Goal: Task Accomplishment & Management: Complete application form

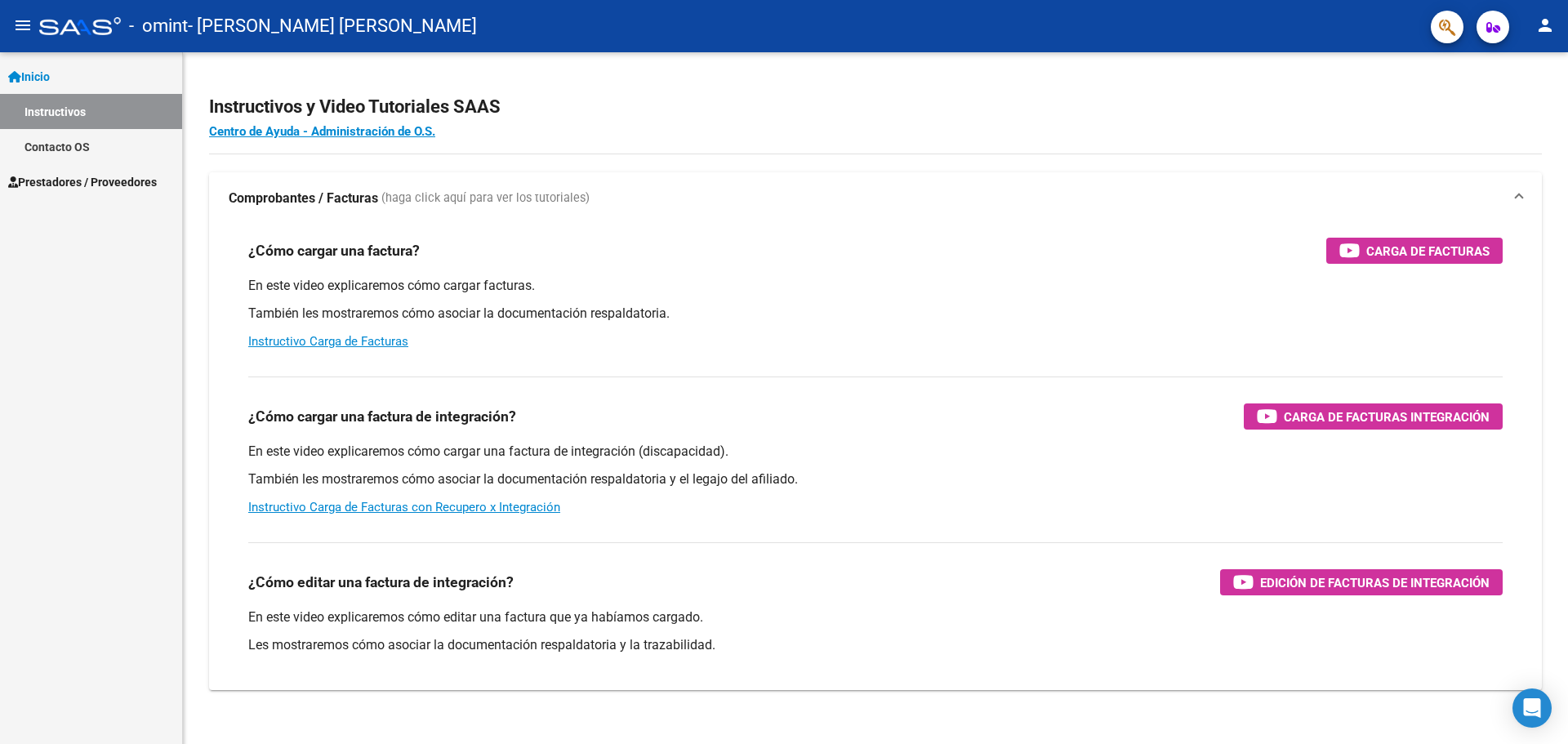
click at [73, 178] on span "Prestadores / Proveedores" at bounding box center [82, 181] width 149 height 18
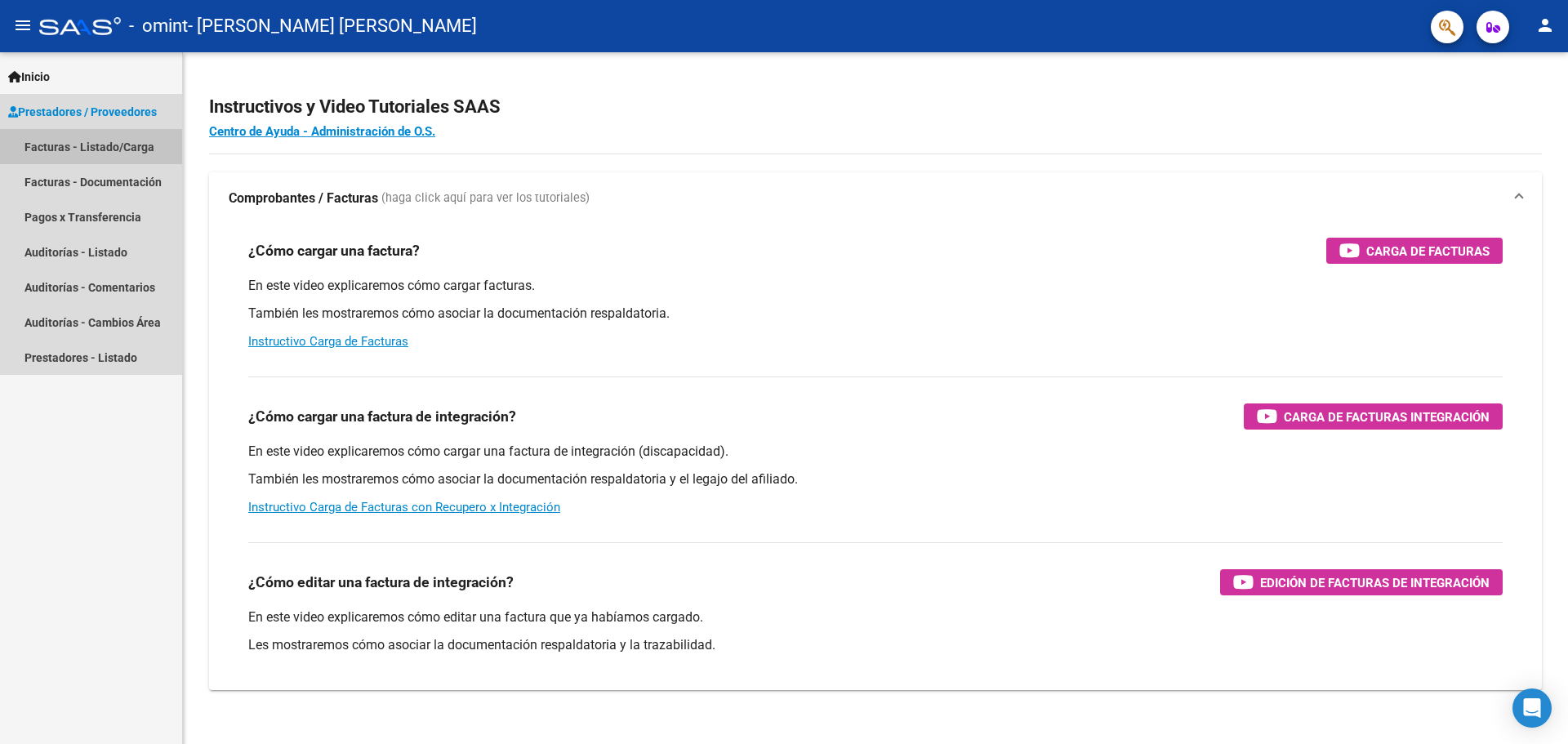
click at [65, 147] on link "Facturas - Listado/Carga" at bounding box center [91, 147] width 182 height 36
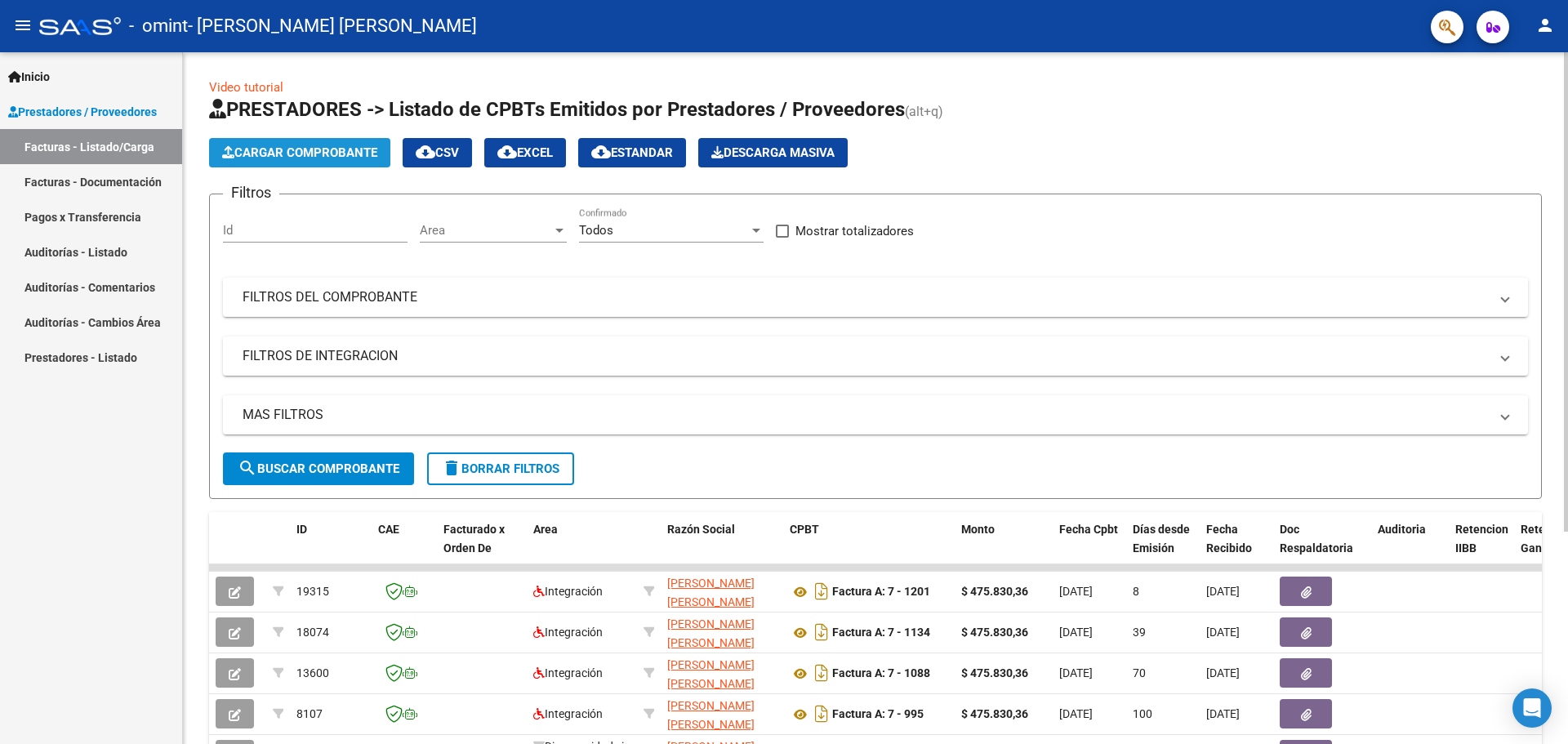
click at [290, 152] on span "Cargar Comprobante" at bounding box center [300, 153] width 155 height 15
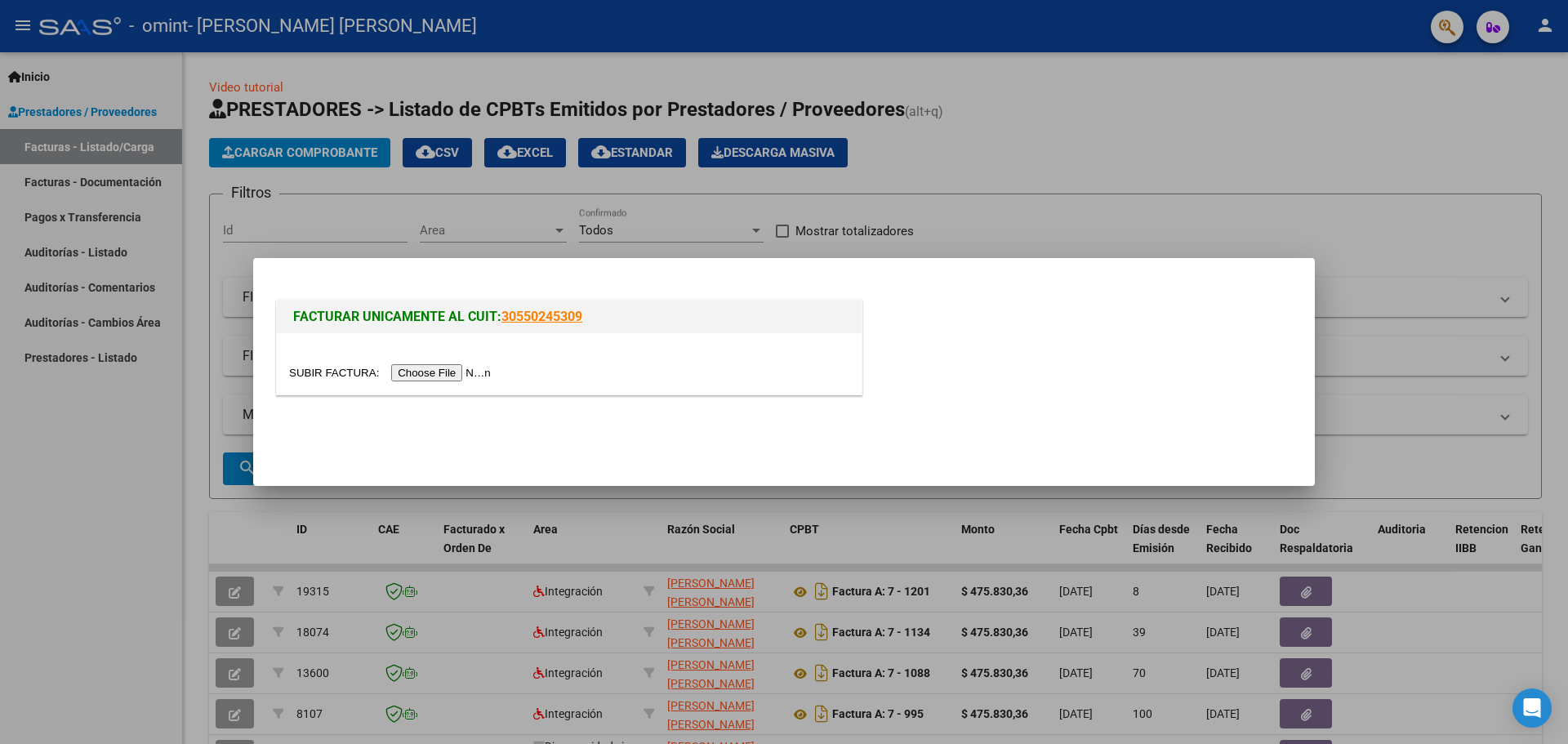
click at [445, 372] on input "file" at bounding box center [392, 373] width 207 height 17
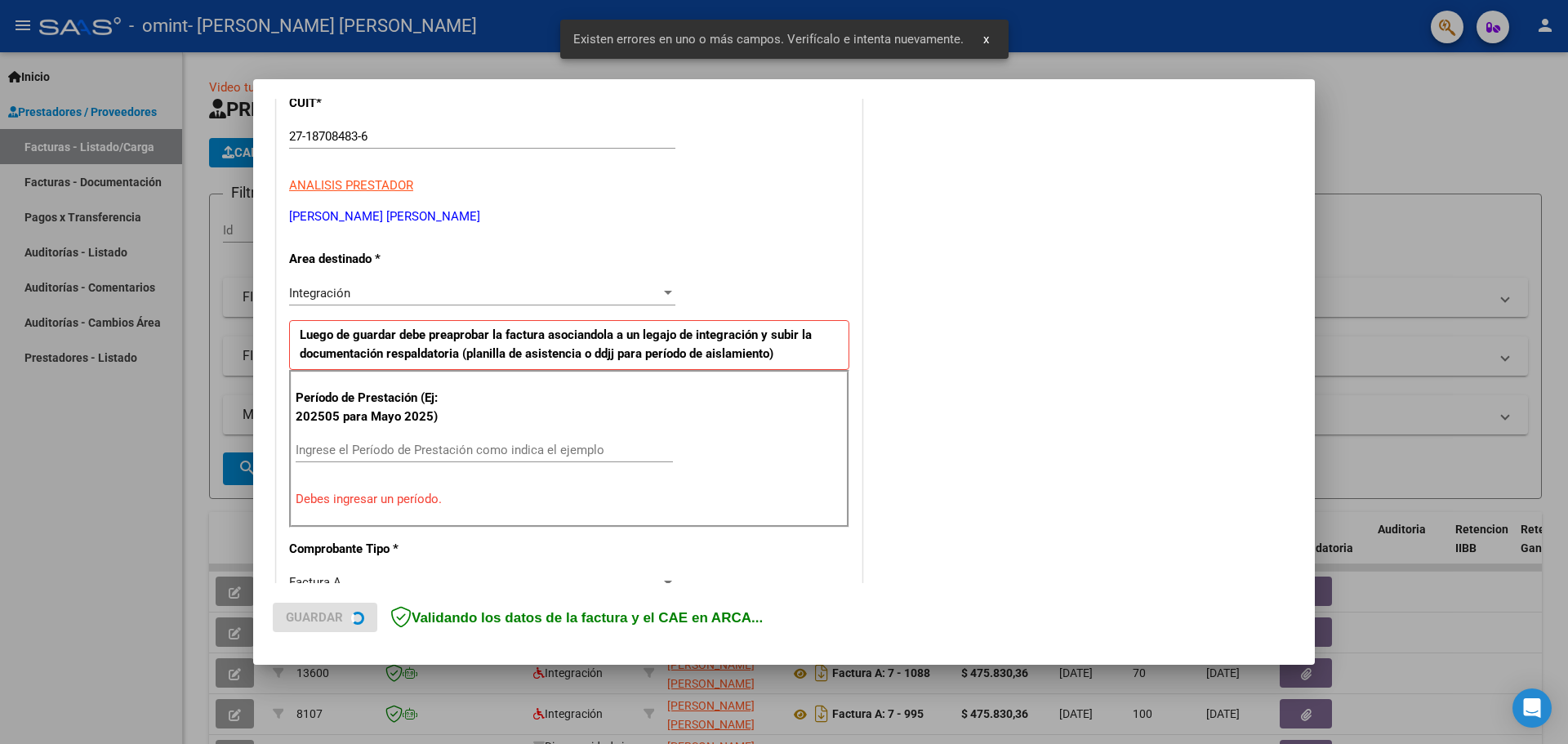
scroll to position [296, 0]
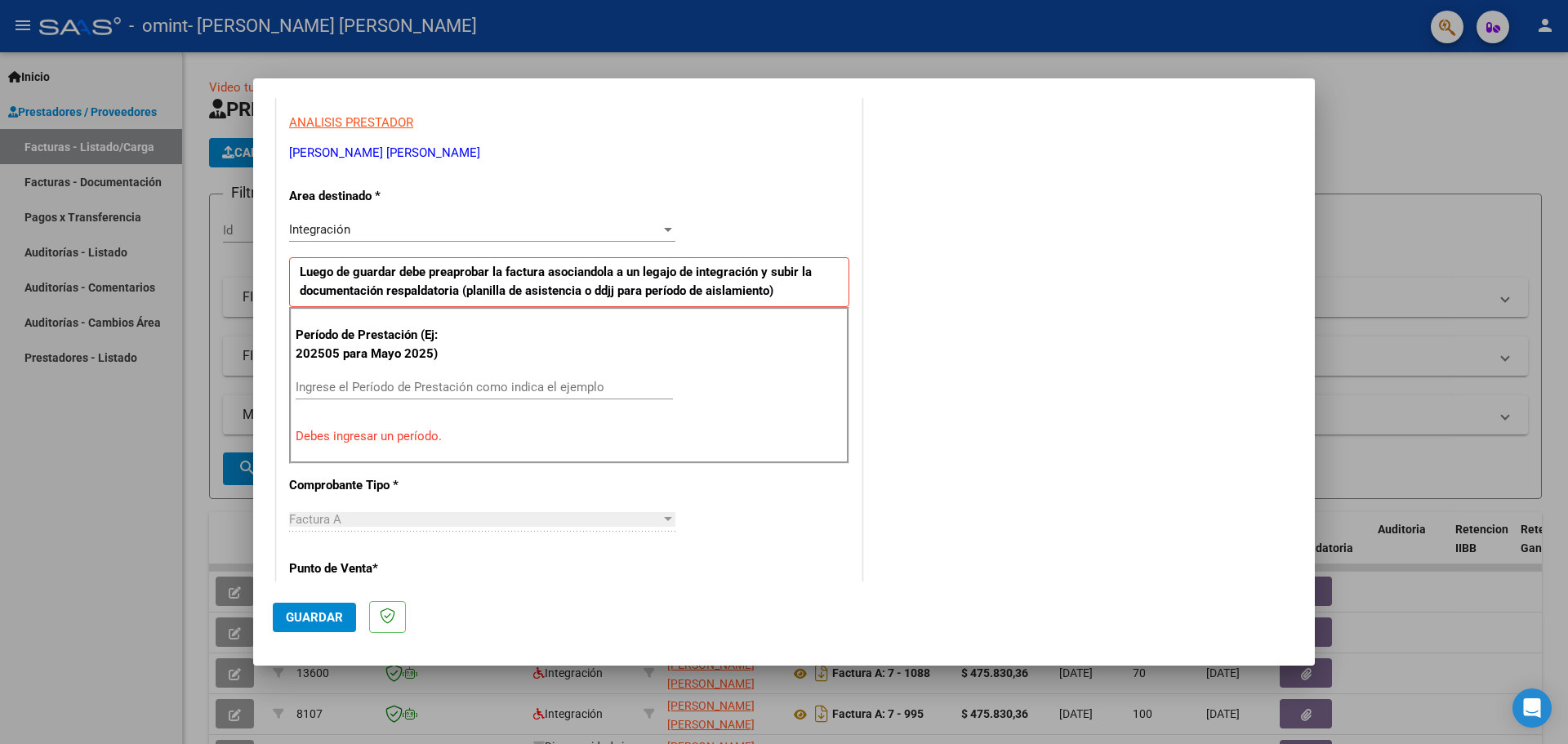
click at [345, 380] on input "Ingrese el Período de Prestación como indica el ejemplo" at bounding box center [484, 387] width 378 height 15
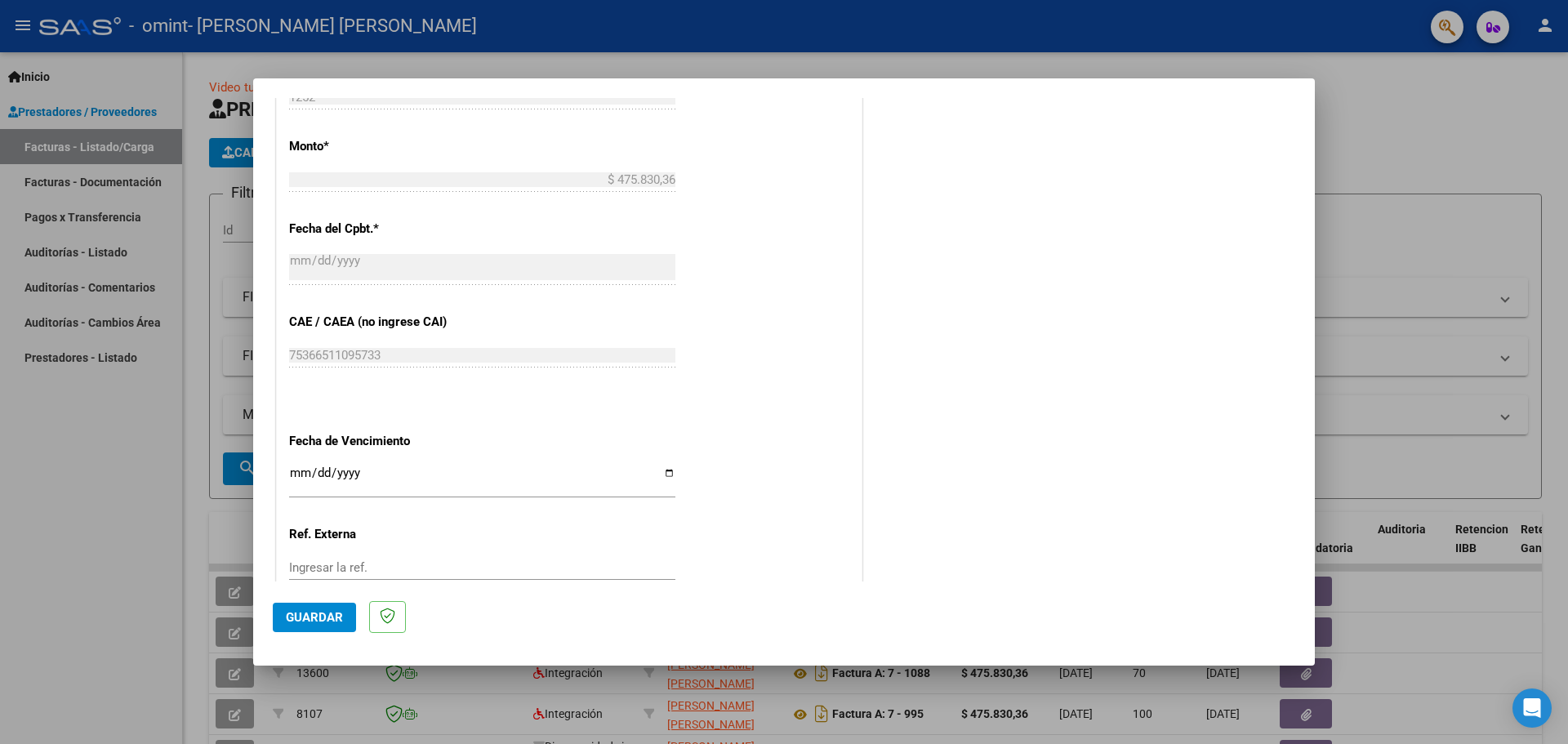
scroll to position [868, 0]
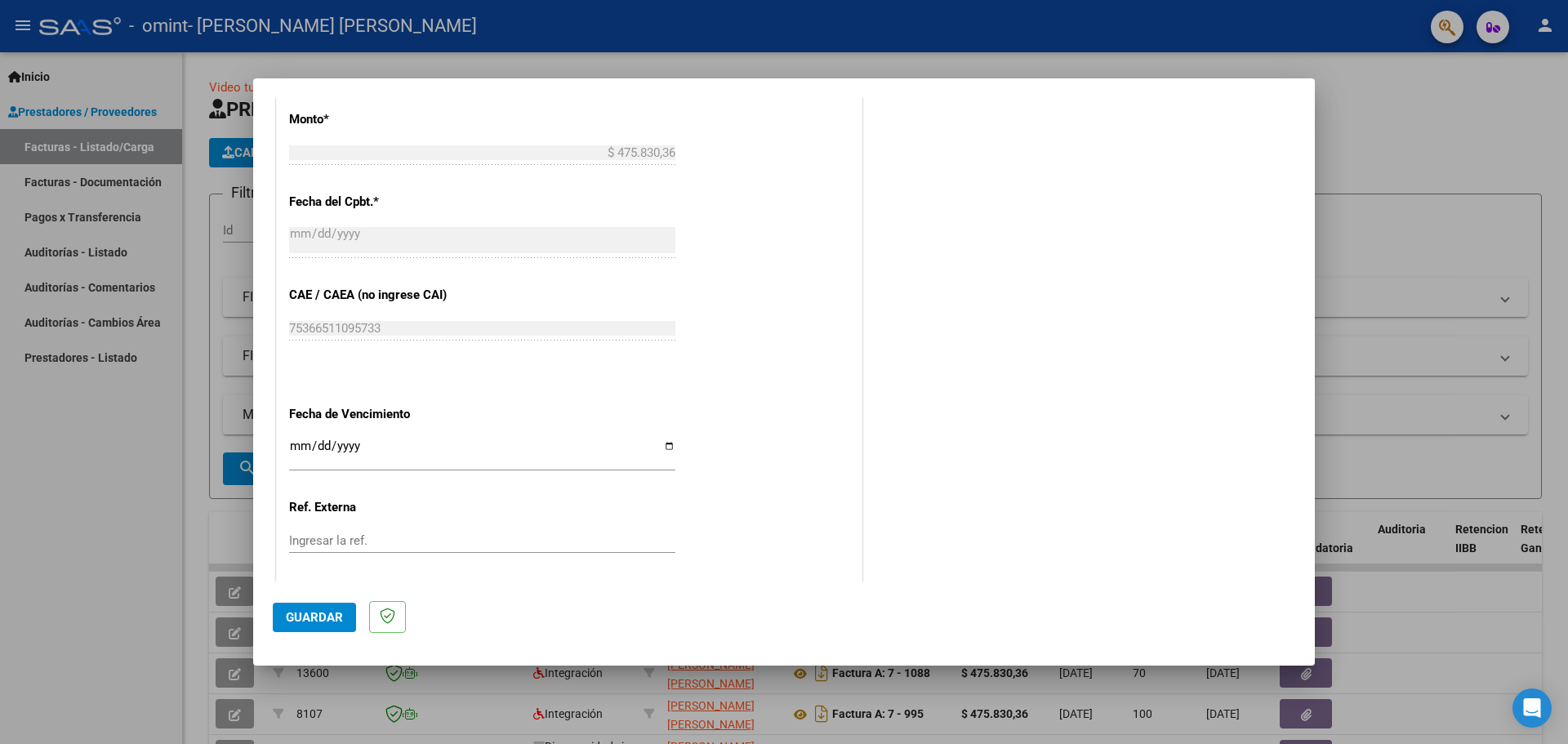
type input "202507"
click at [292, 446] on input "Ingresar la fecha" at bounding box center [481, 452] width 386 height 26
type input "[DATE]"
click at [315, 617] on span "Guardar" at bounding box center [314, 618] width 57 height 15
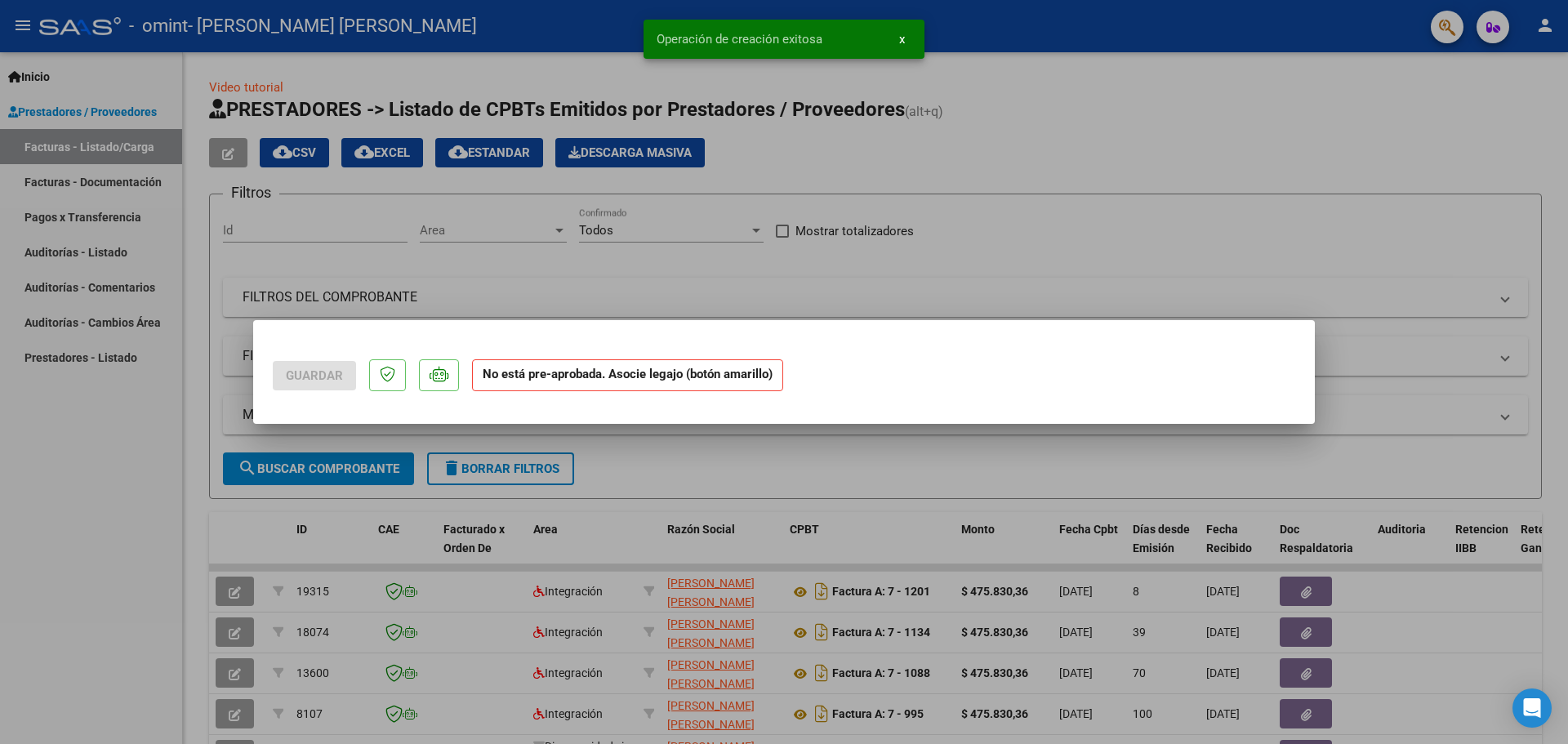
scroll to position [0, 0]
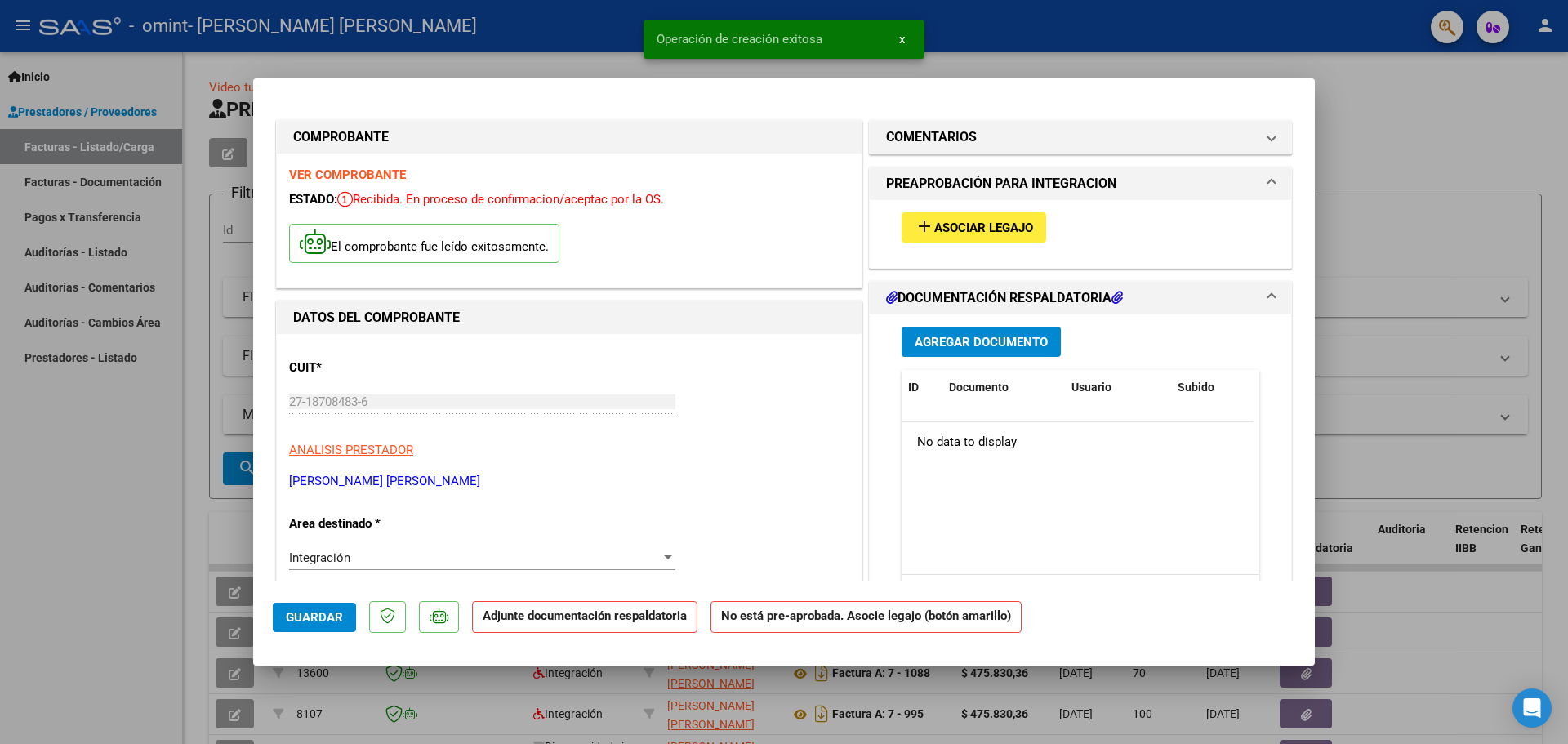
click at [966, 225] on span "Asociar Legajo" at bounding box center [984, 228] width 99 height 15
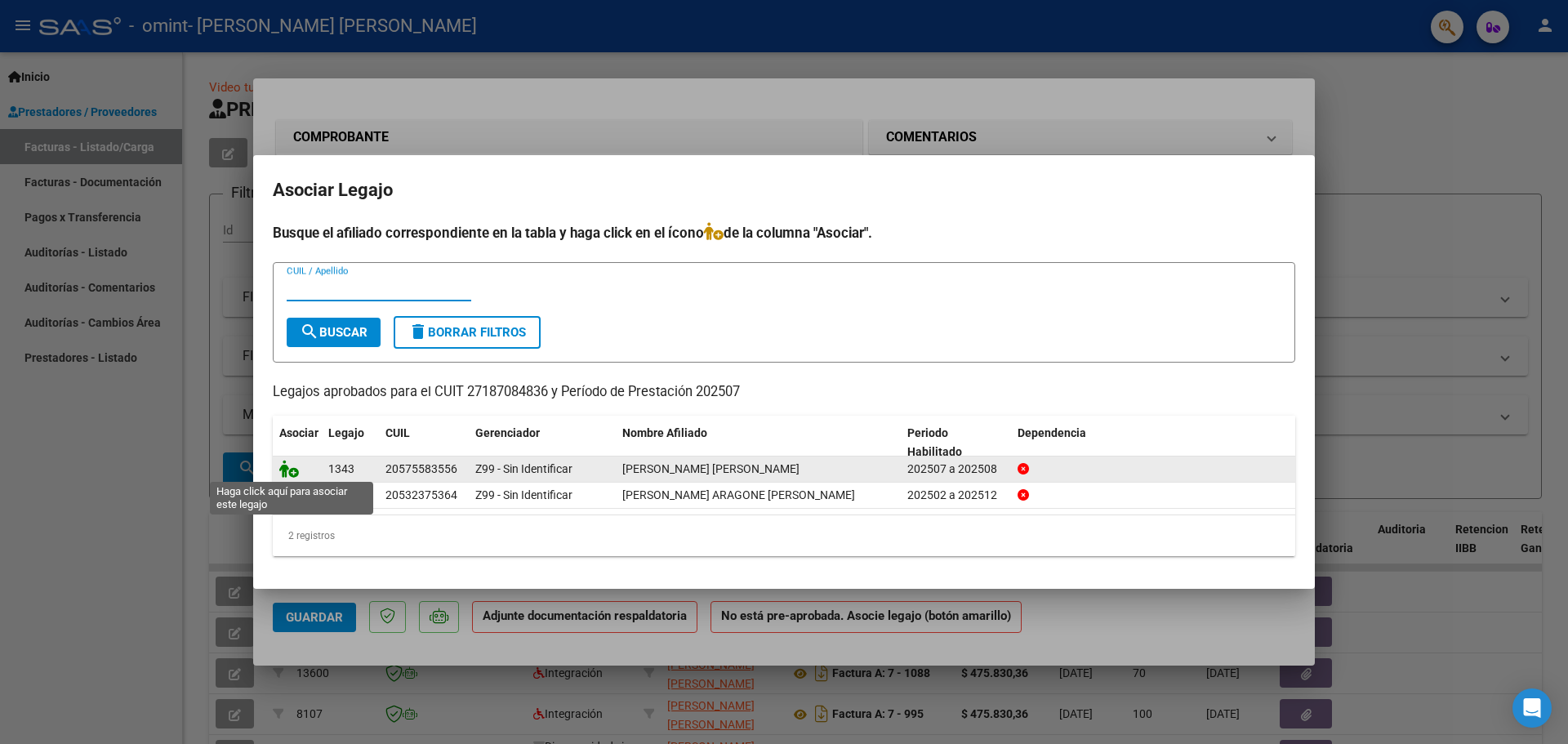
click at [286, 471] on icon at bounding box center [289, 468] width 20 height 18
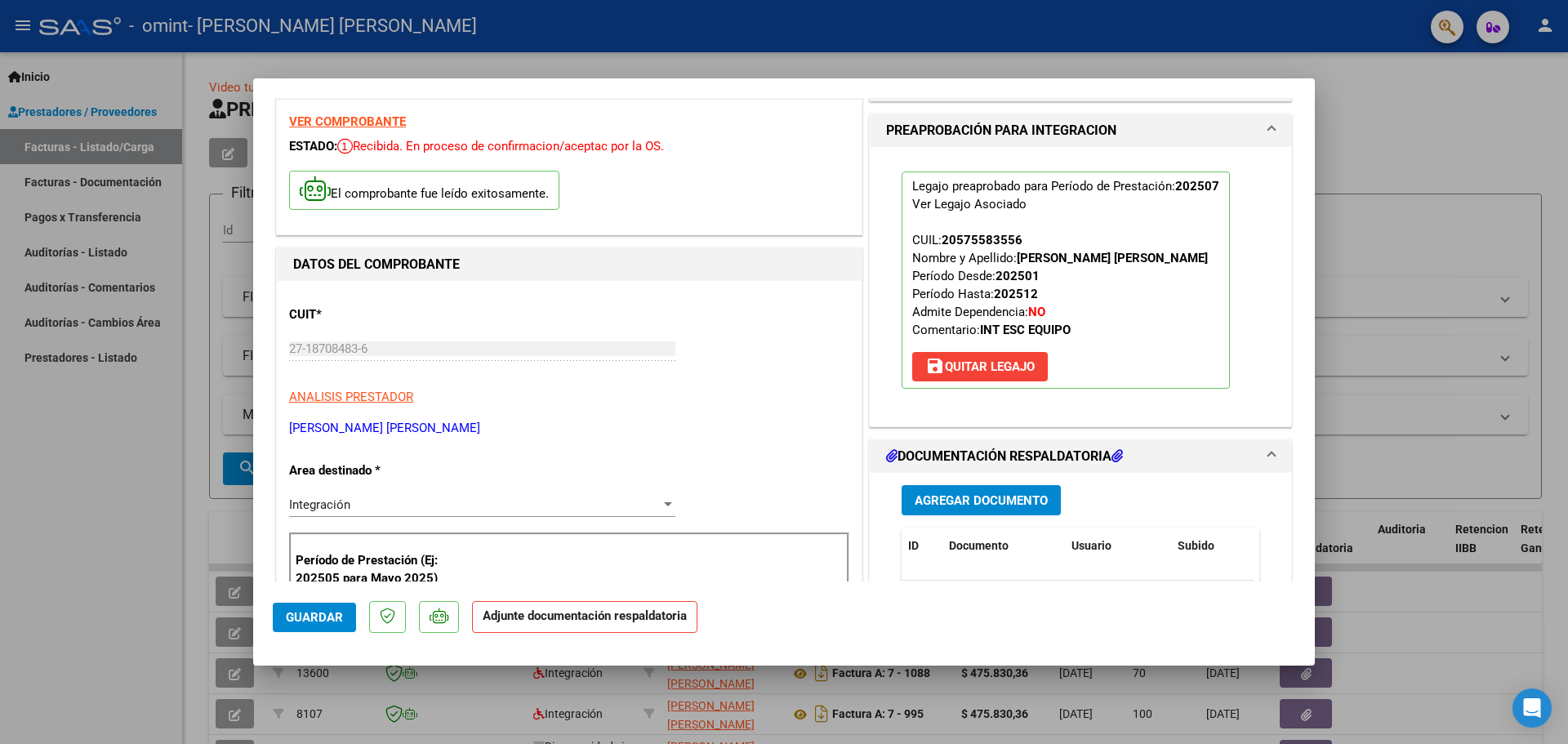
scroll to position [81, 0]
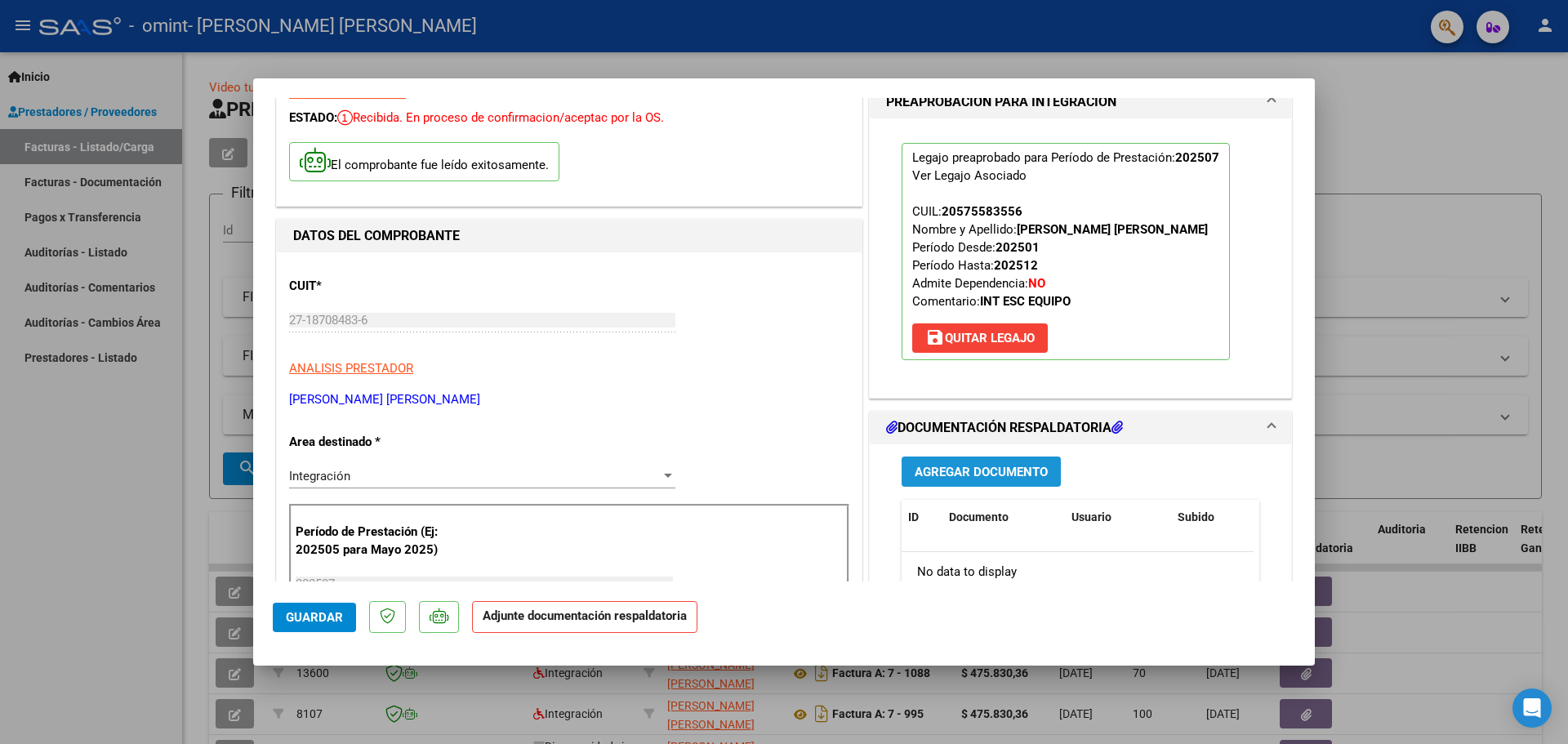
click at [956, 471] on span "Agregar Documento" at bounding box center [981, 472] width 133 height 15
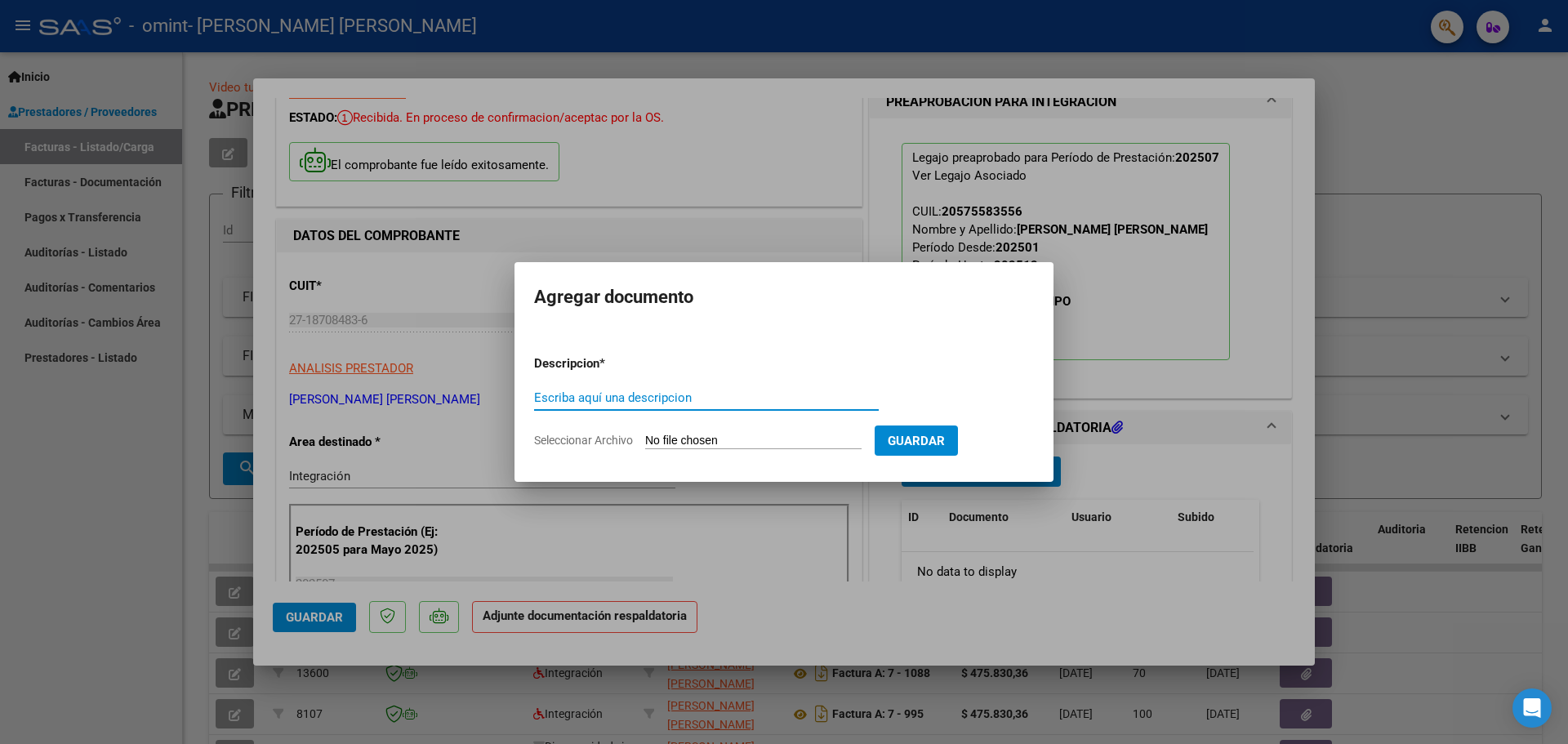
click at [593, 393] on input "Escriba aquí una descripcion" at bounding box center [706, 398] width 345 height 15
type input "Planilla"
click at [678, 440] on input "Seleccionar Archivo" at bounding box center [754, 441] width 217 height 16
type input "C:\fakepath\07 - [PERSON_NAME] [PERSON_NAME] [PERSON_NAME] 2025.pdf"
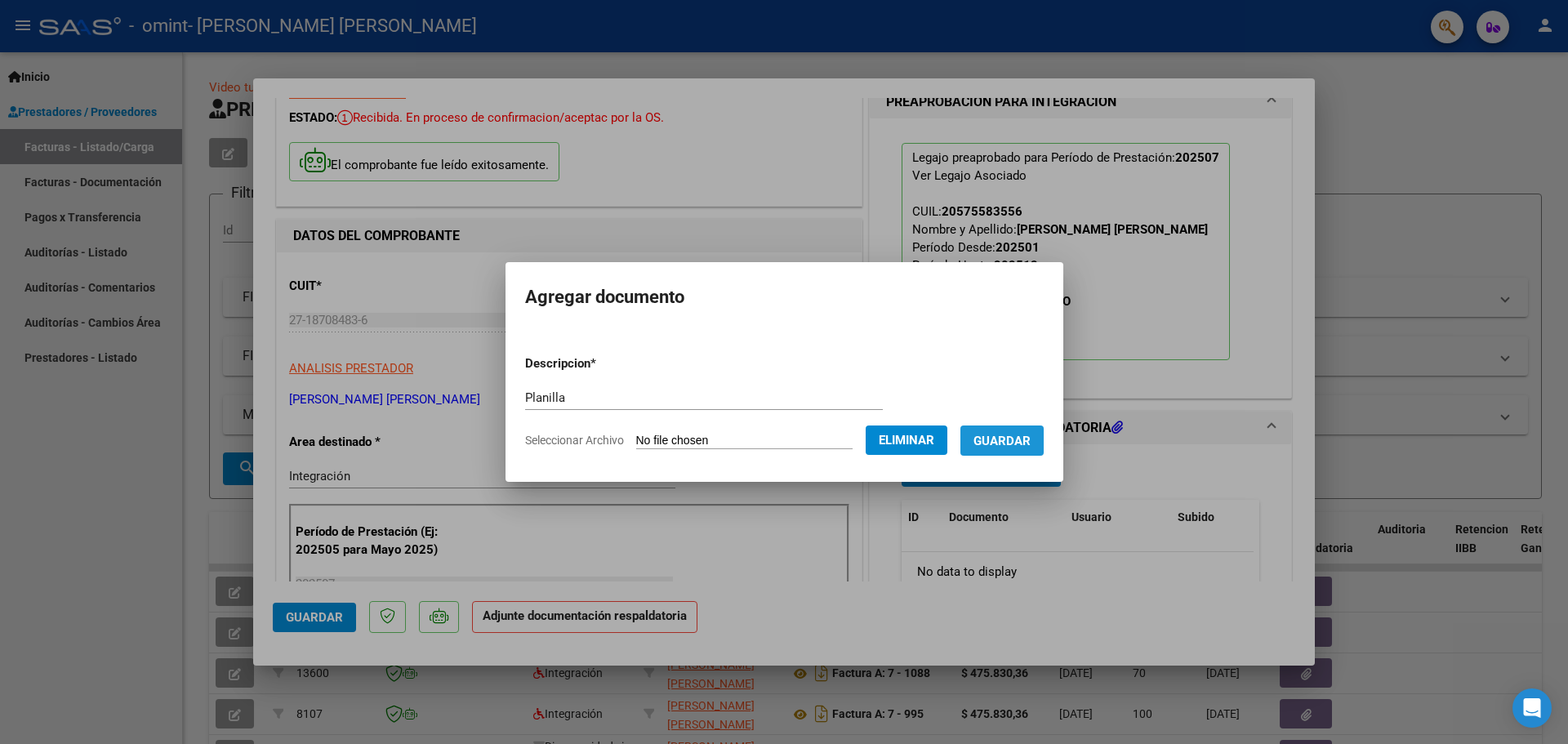
click at [1021, 439] on span "Guardar" at bounding box center [1002, 441] width 57 height 15
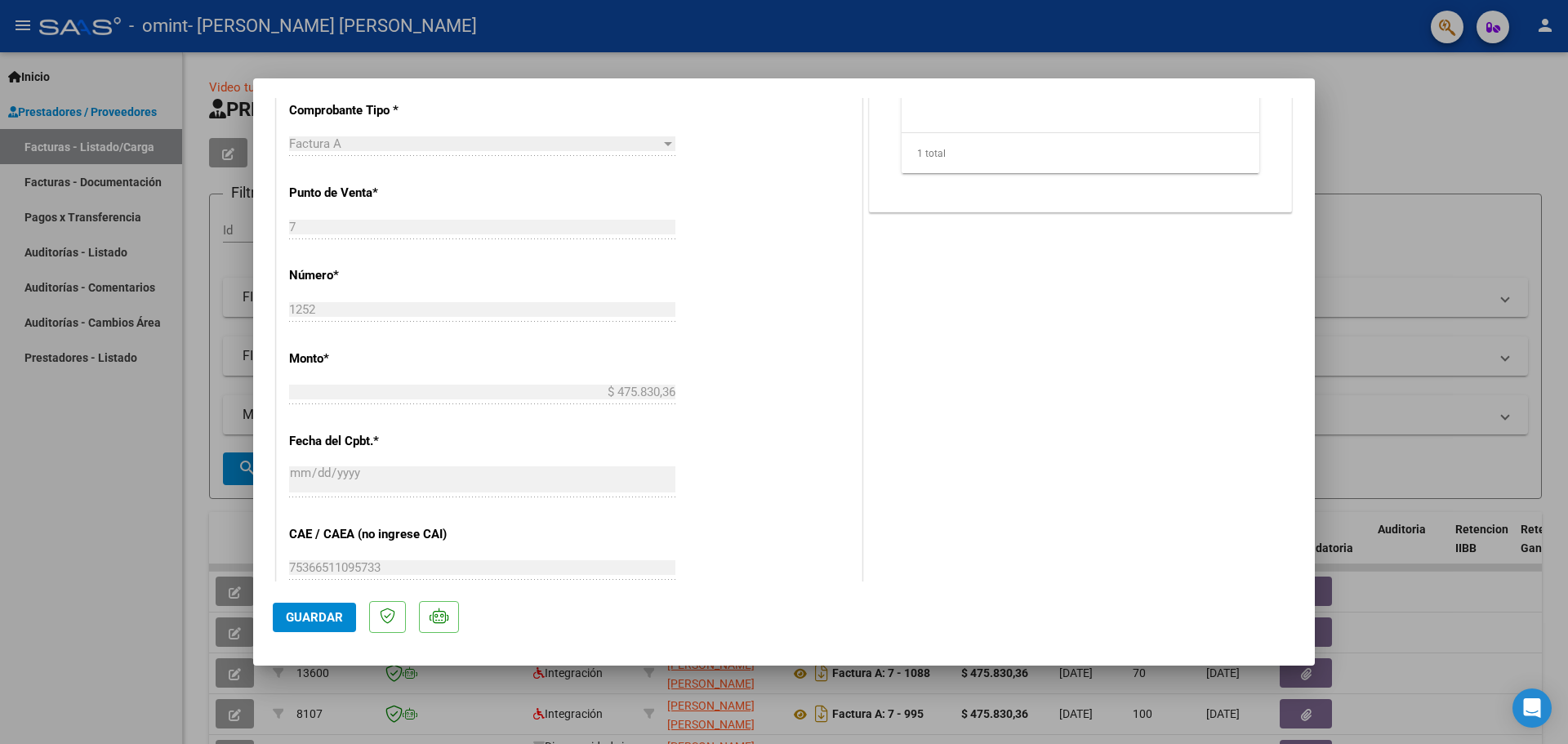
scroll to position [736, 0]
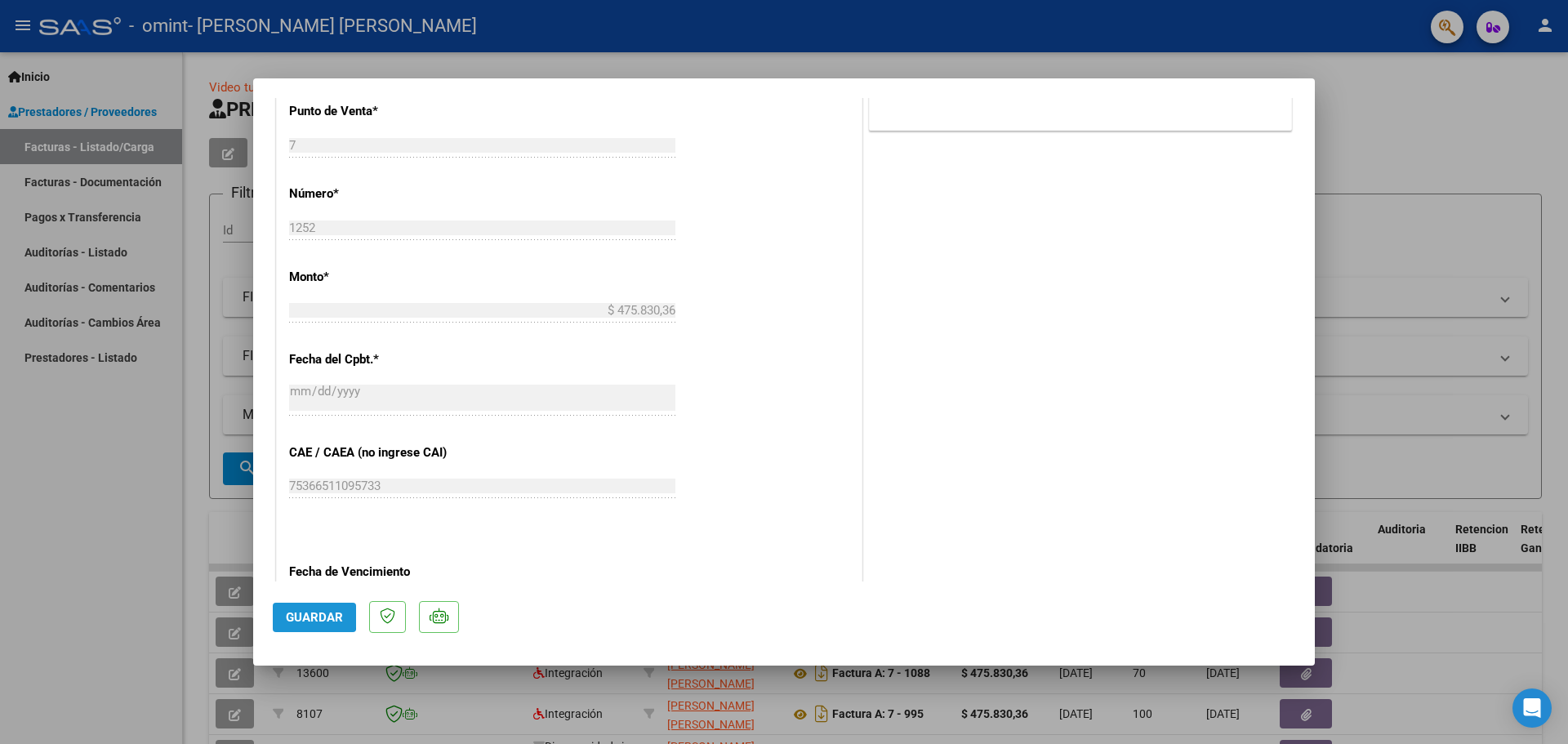
click at [295, 613] on span "Guardar" at bounding box center [314, 618] width 57 height 15
click at [0, 559] on div at bounding box center [784, 372] width 1568 height 744
type input "$ 0,00"
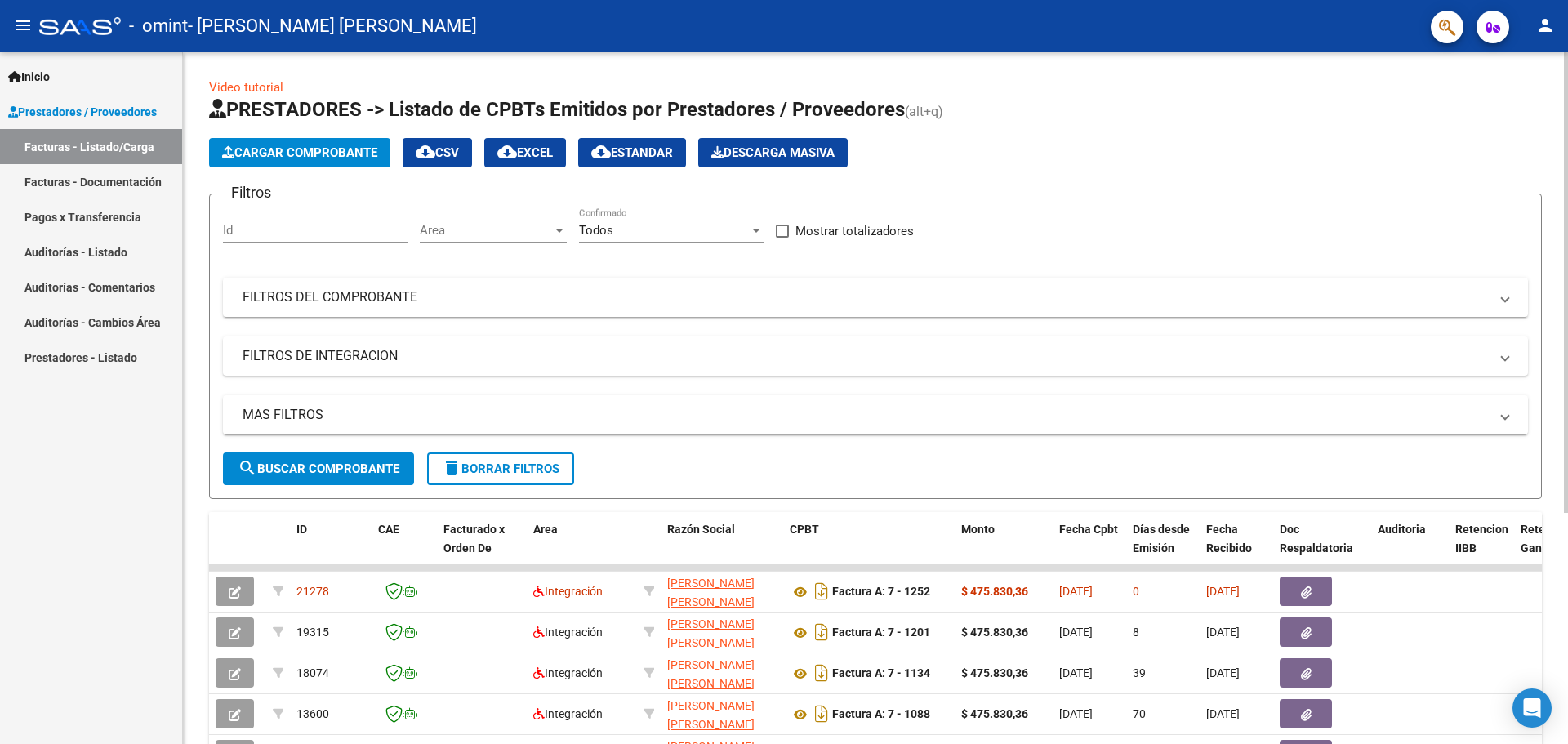
click at [256, 149] on span "Cargar Comprobante" at bounding box center [300, 153] width 155 height 15
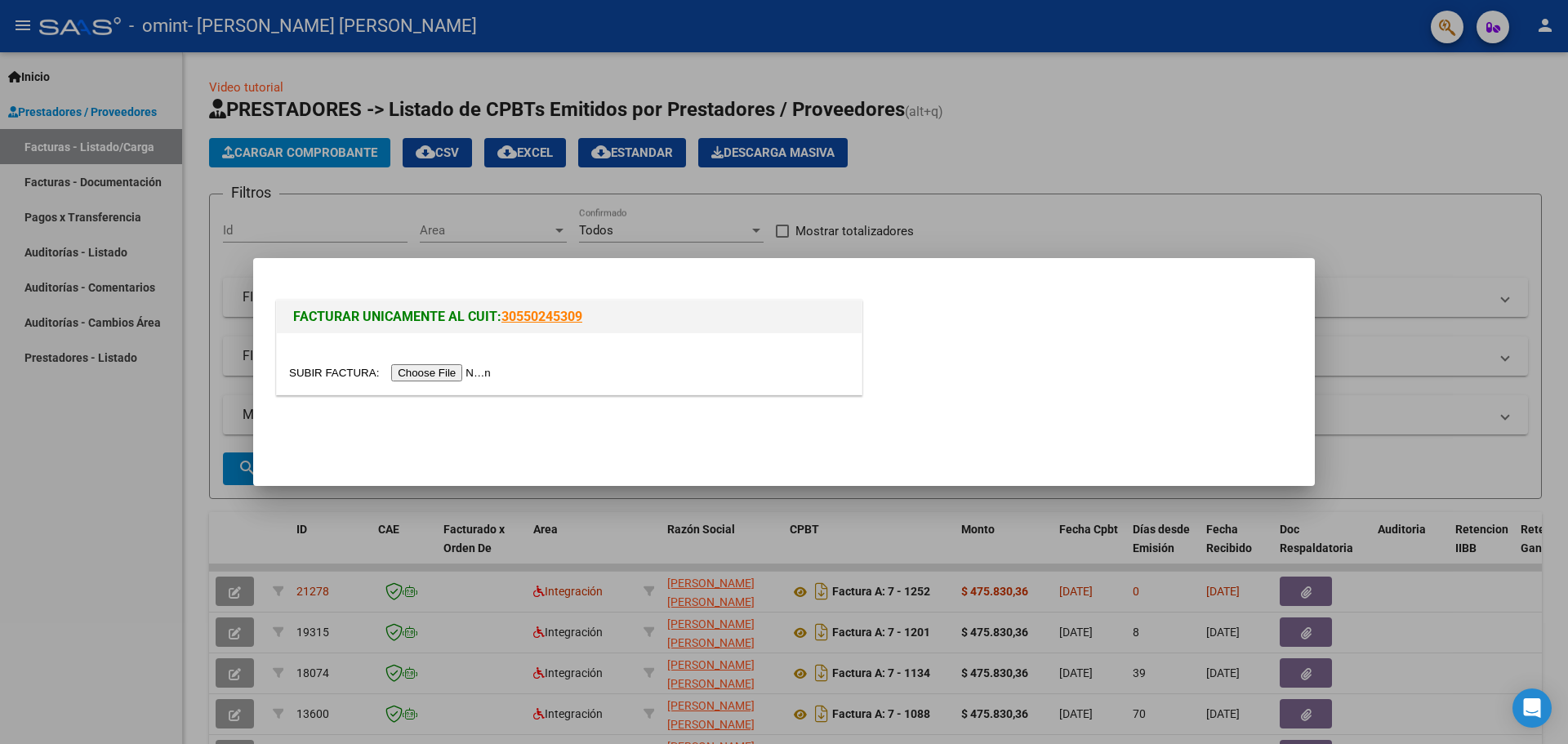
click at [419, 372] on input "file" at bounding box center [392, 373] width 207 height 17
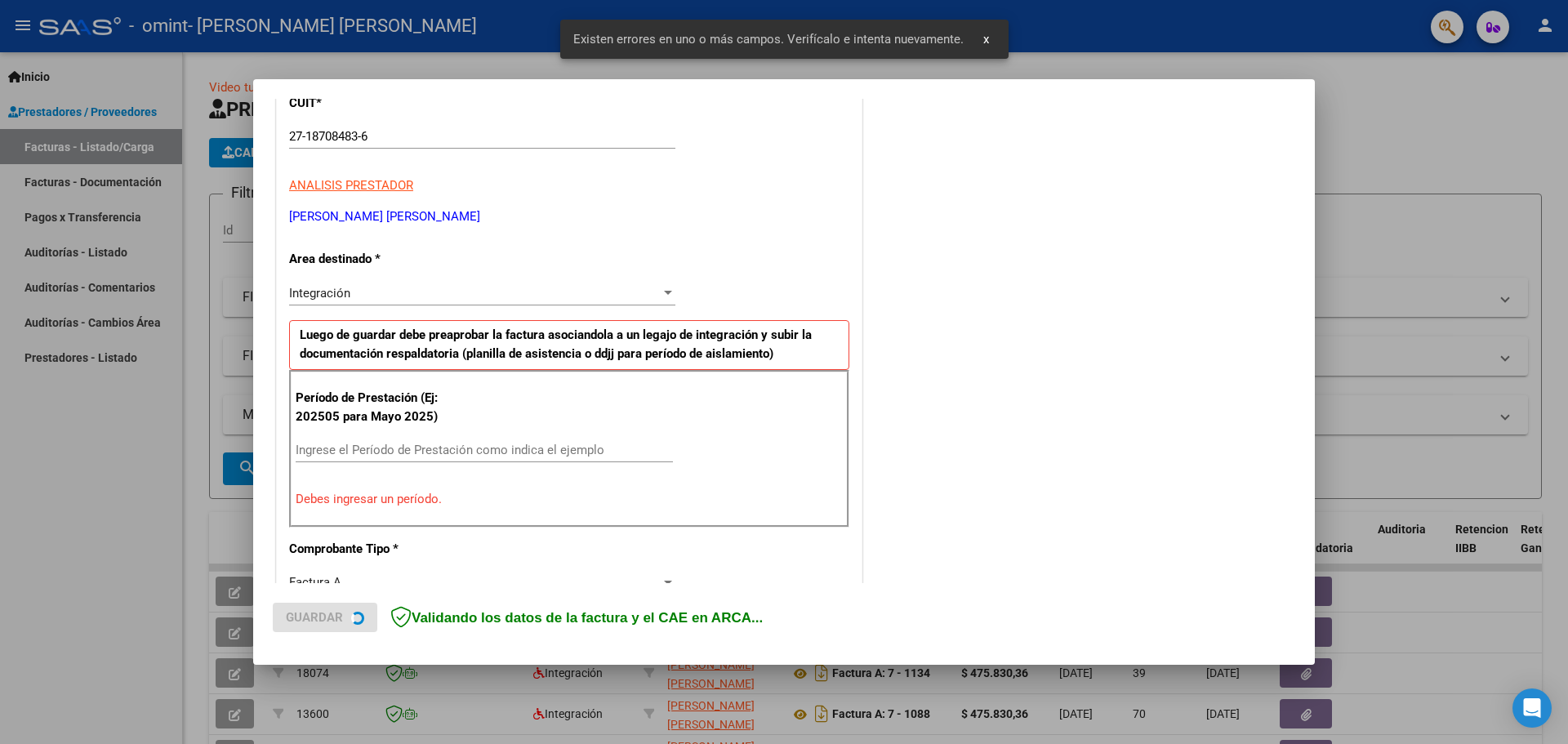
scroll to position [296, 0]
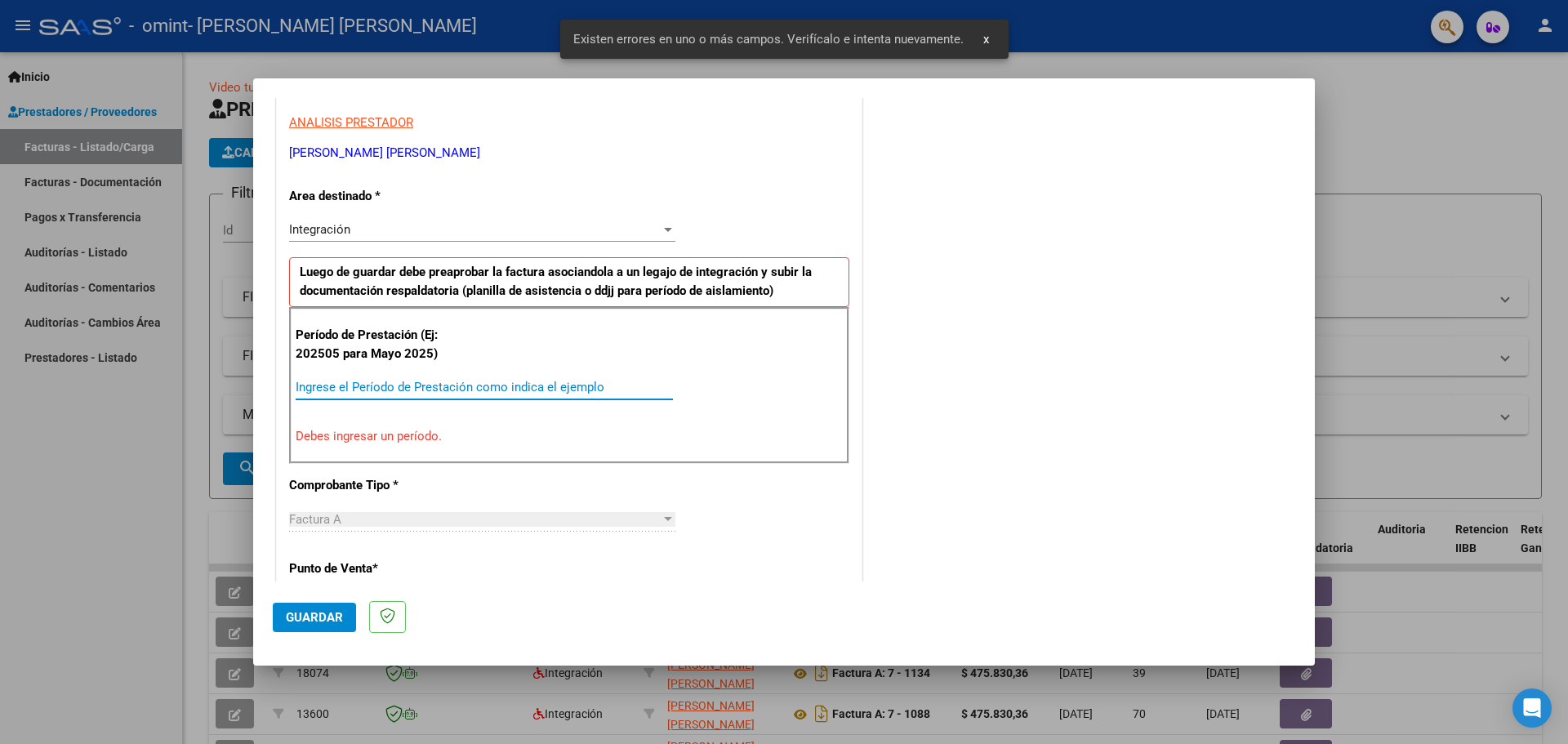
click at [337, 390] on input "Ingrese el Período de Prestación como indica el ejemplo" at bounding box center [484, 387] width 378 height 15
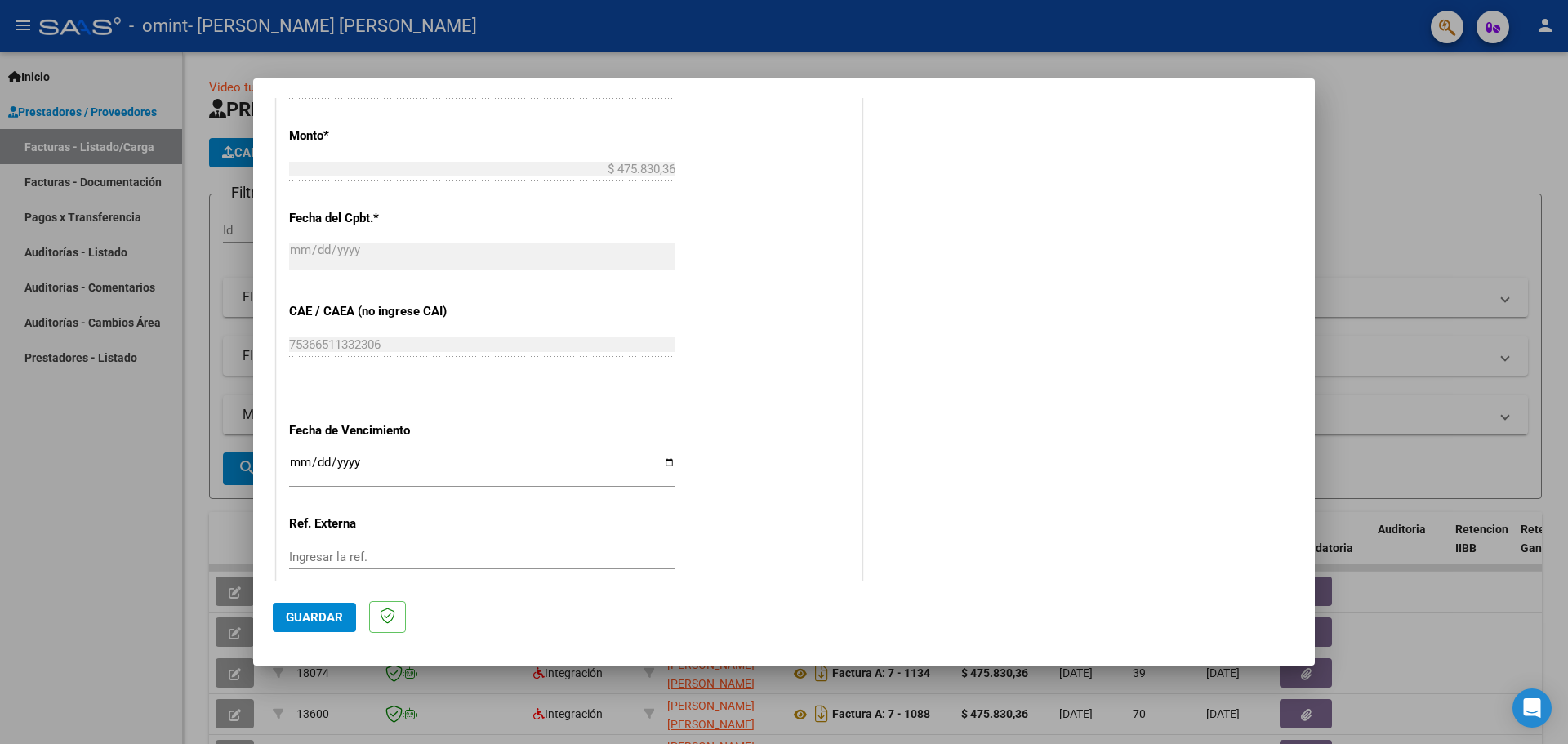
scroll to position [868, 0]
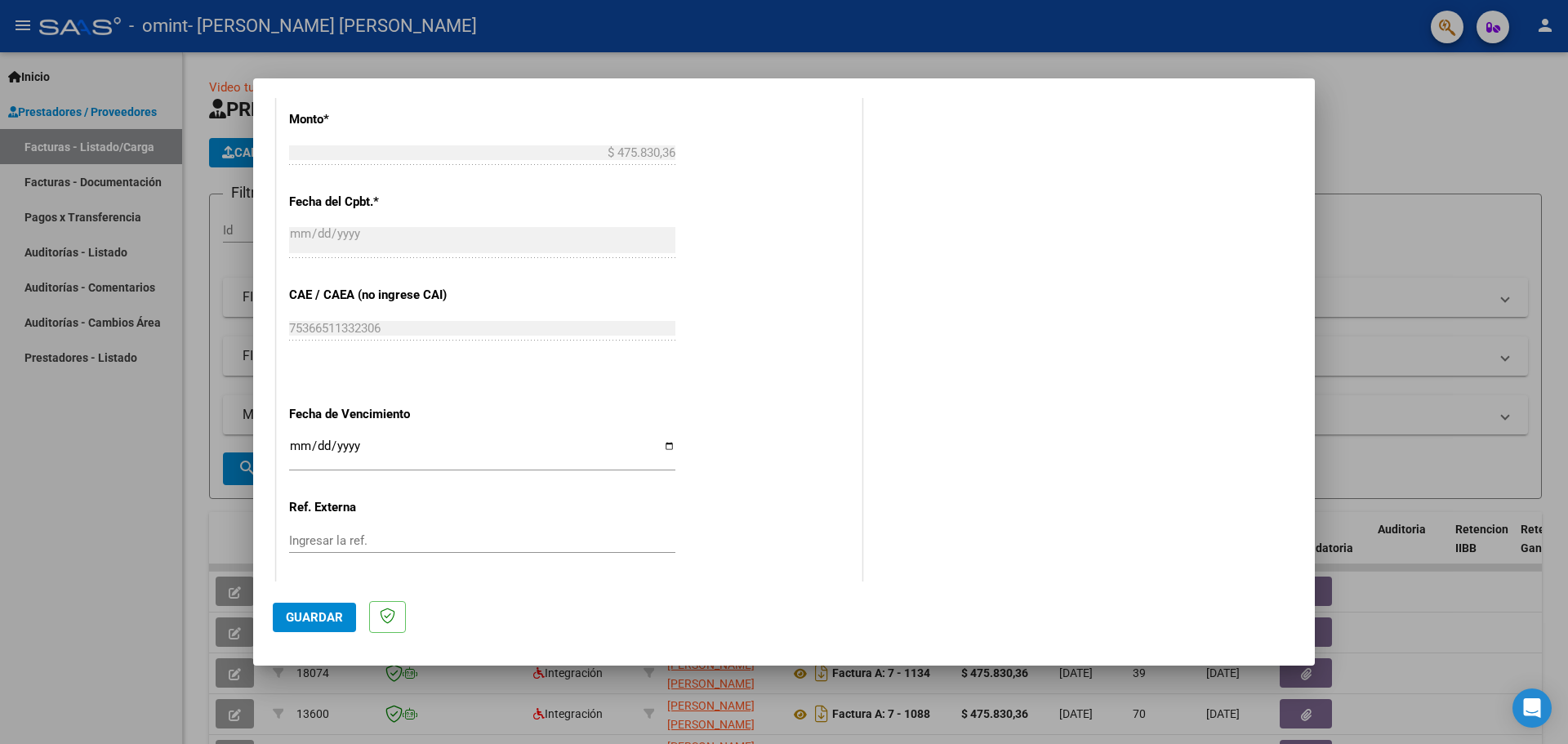
type input "202508"
click at [302, 450] on input "Ingresar la fecha" at bounding box center [481, 452] width 386 height 26
type input "[DATE]"
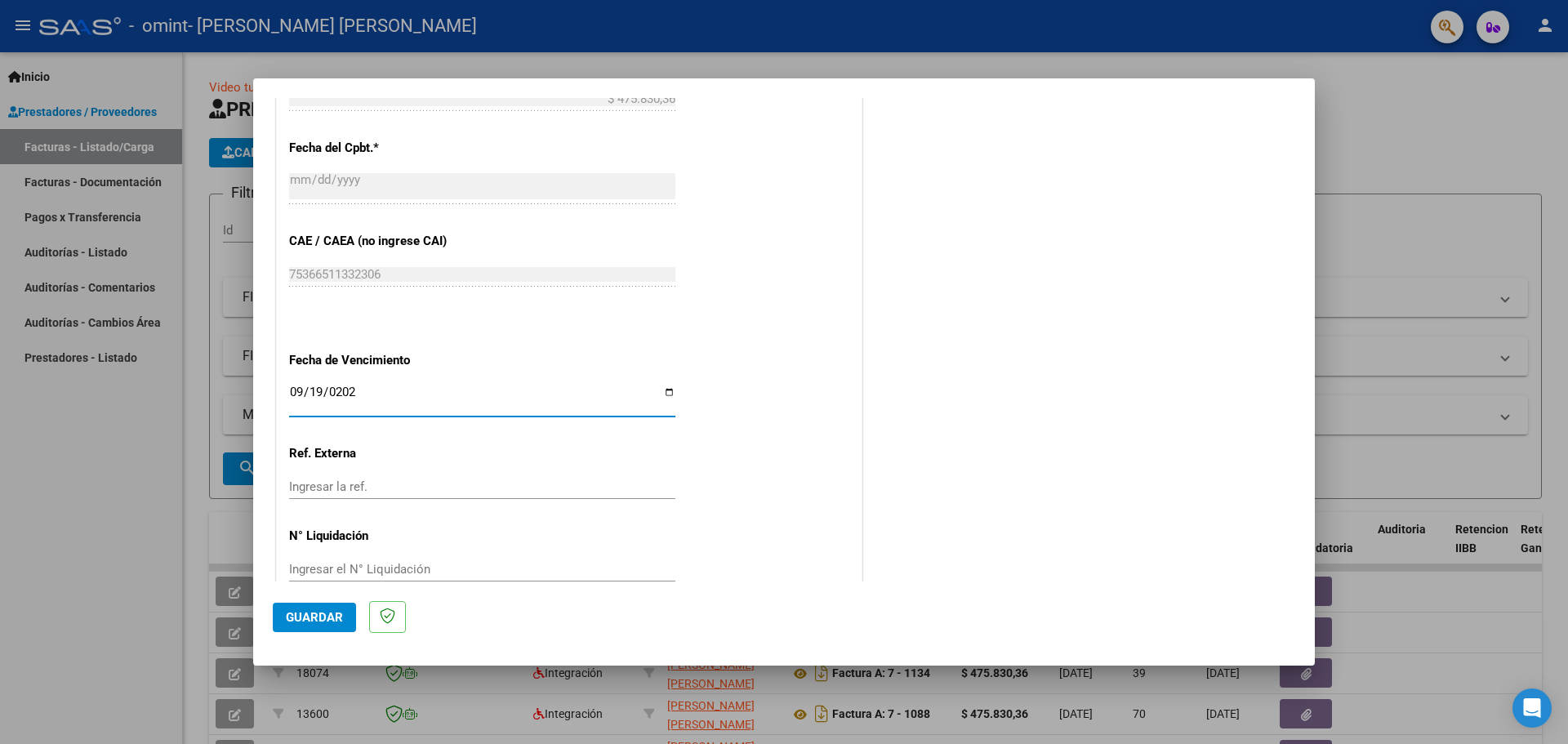
scroll to position [954, 0]
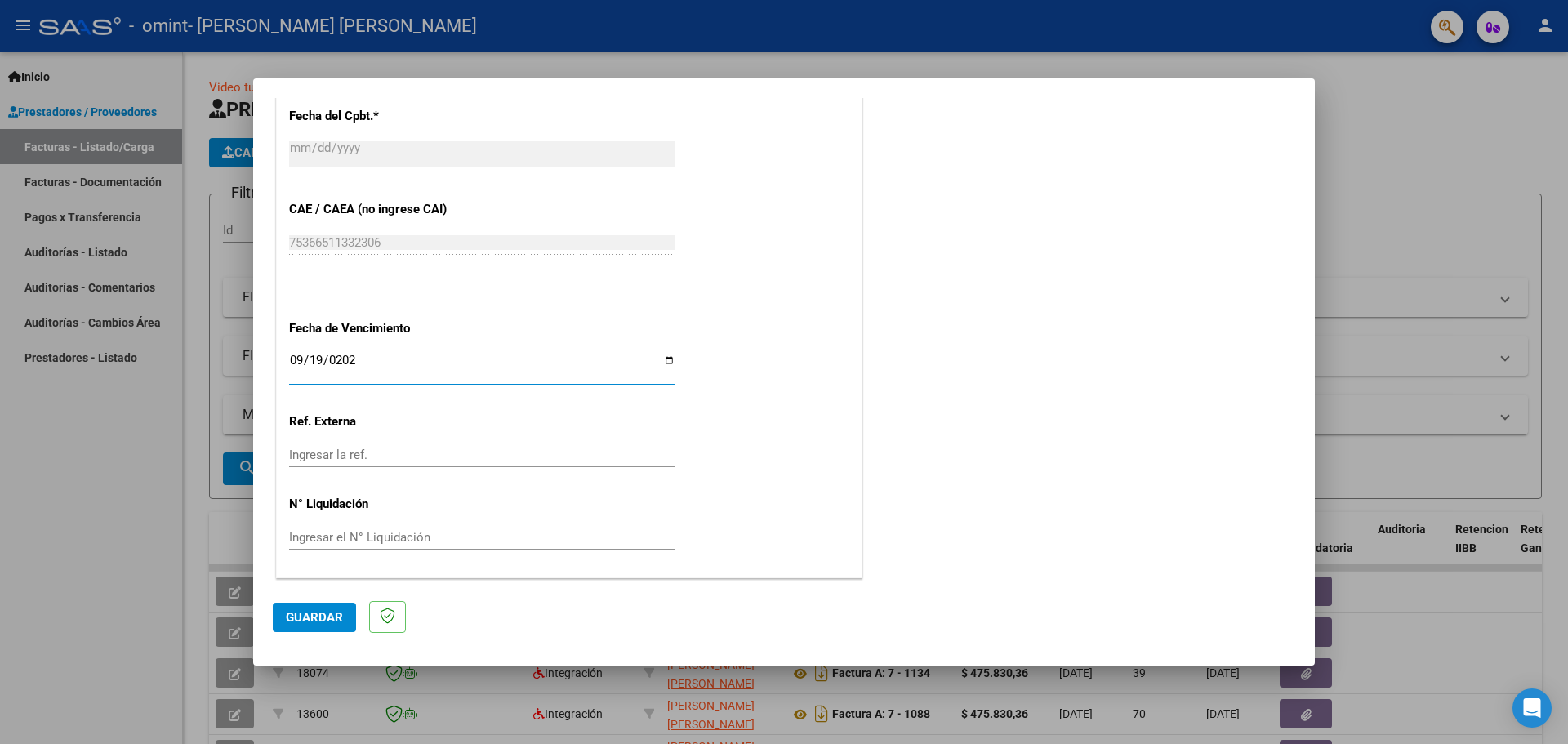
click at [309, 612] on span "Guardar" at bounding box center [314, 618] width 57 height 15
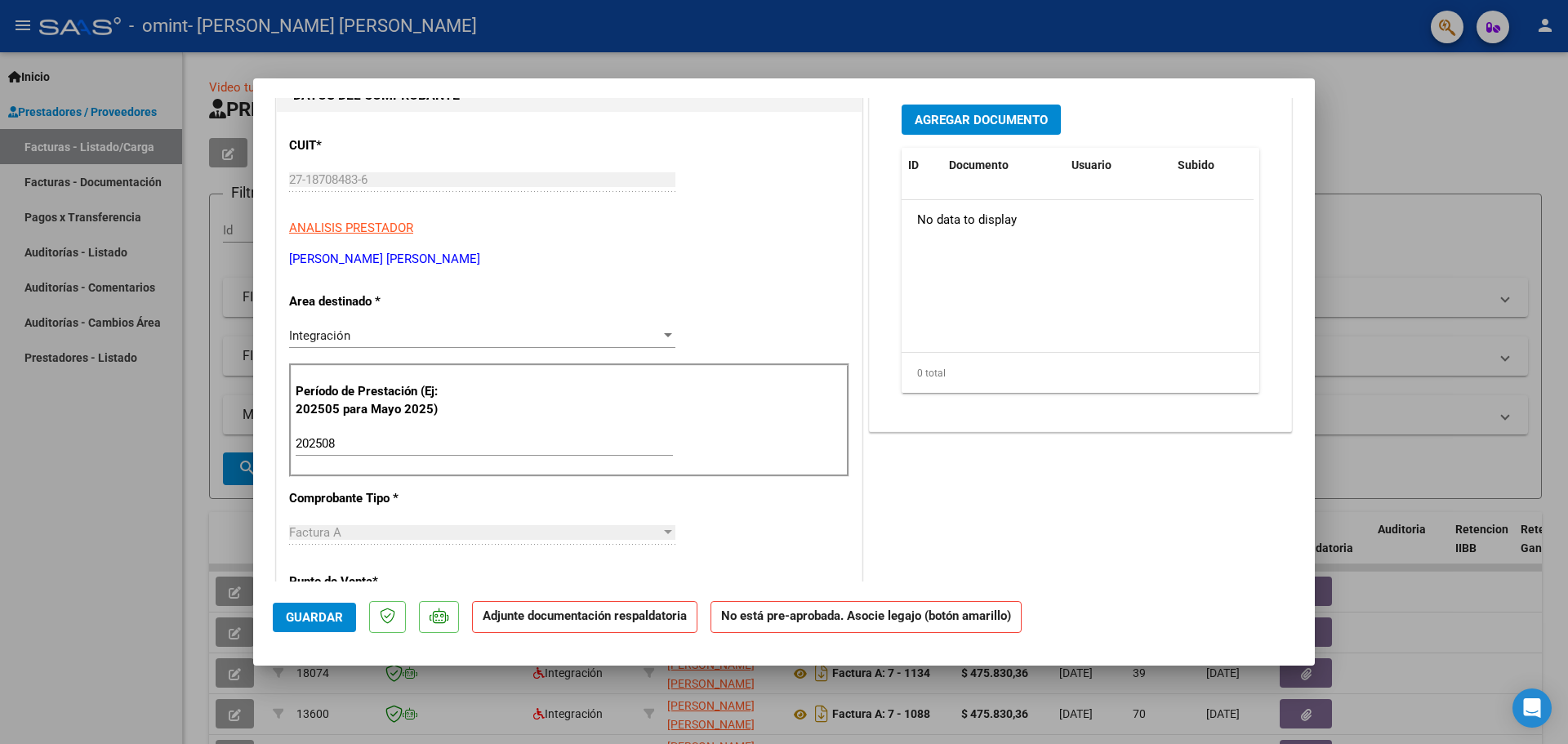
scroll to position [0, 0]
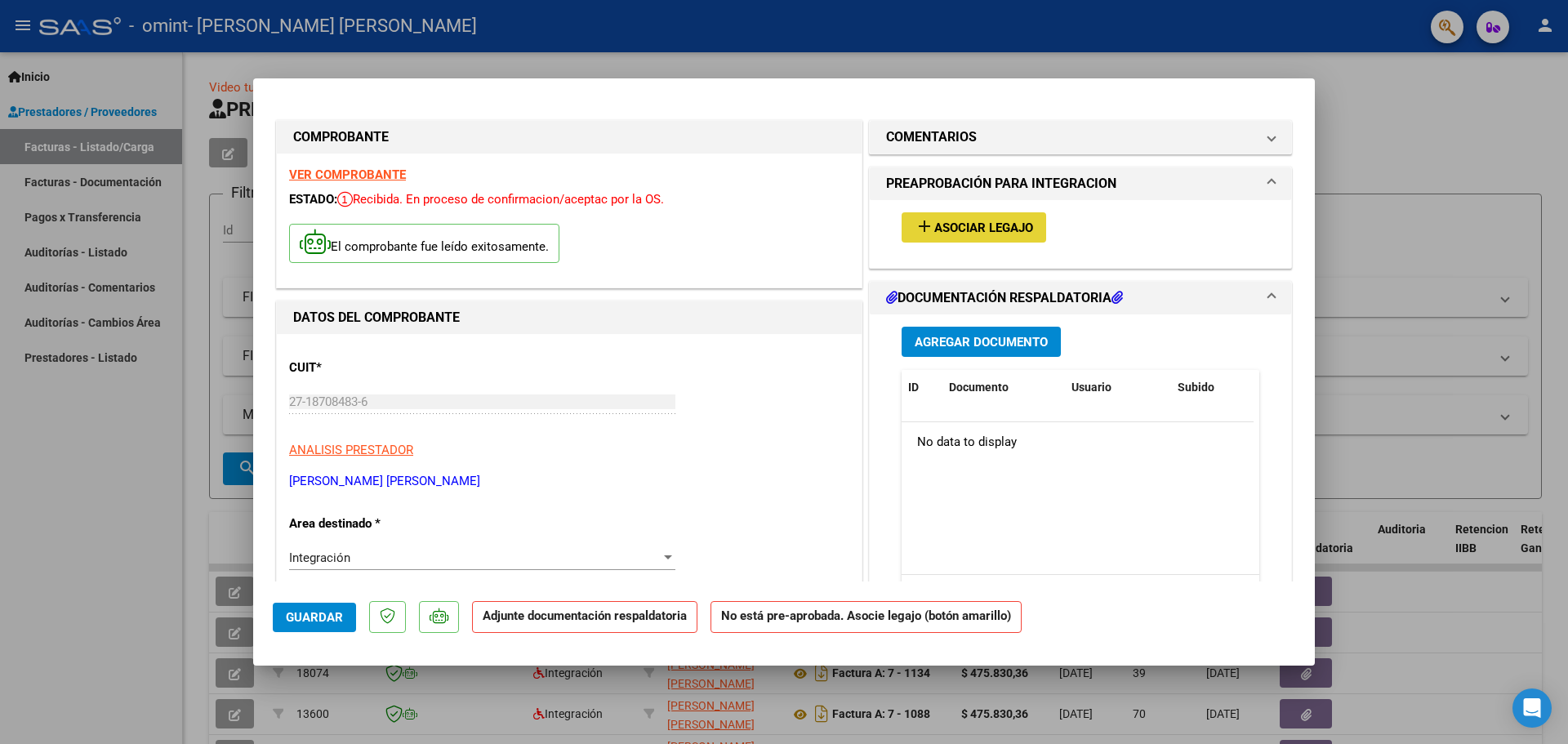
click at [948, 224] on span "Asociar Legajo" at bounding box center [984, 228] width 99 height 15
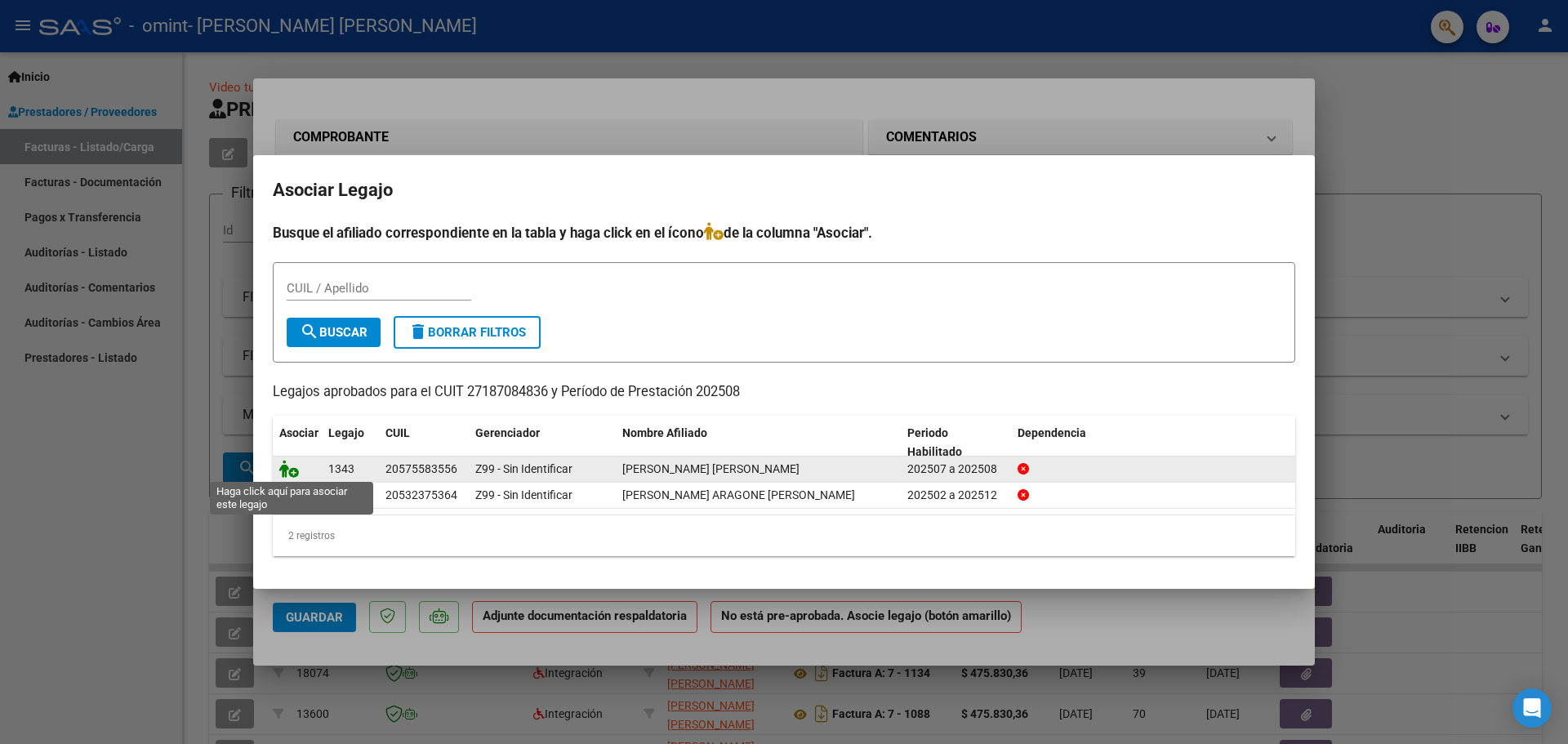
click at [292, 470] on icon at bounding box center [289, 468] width 20 height 18
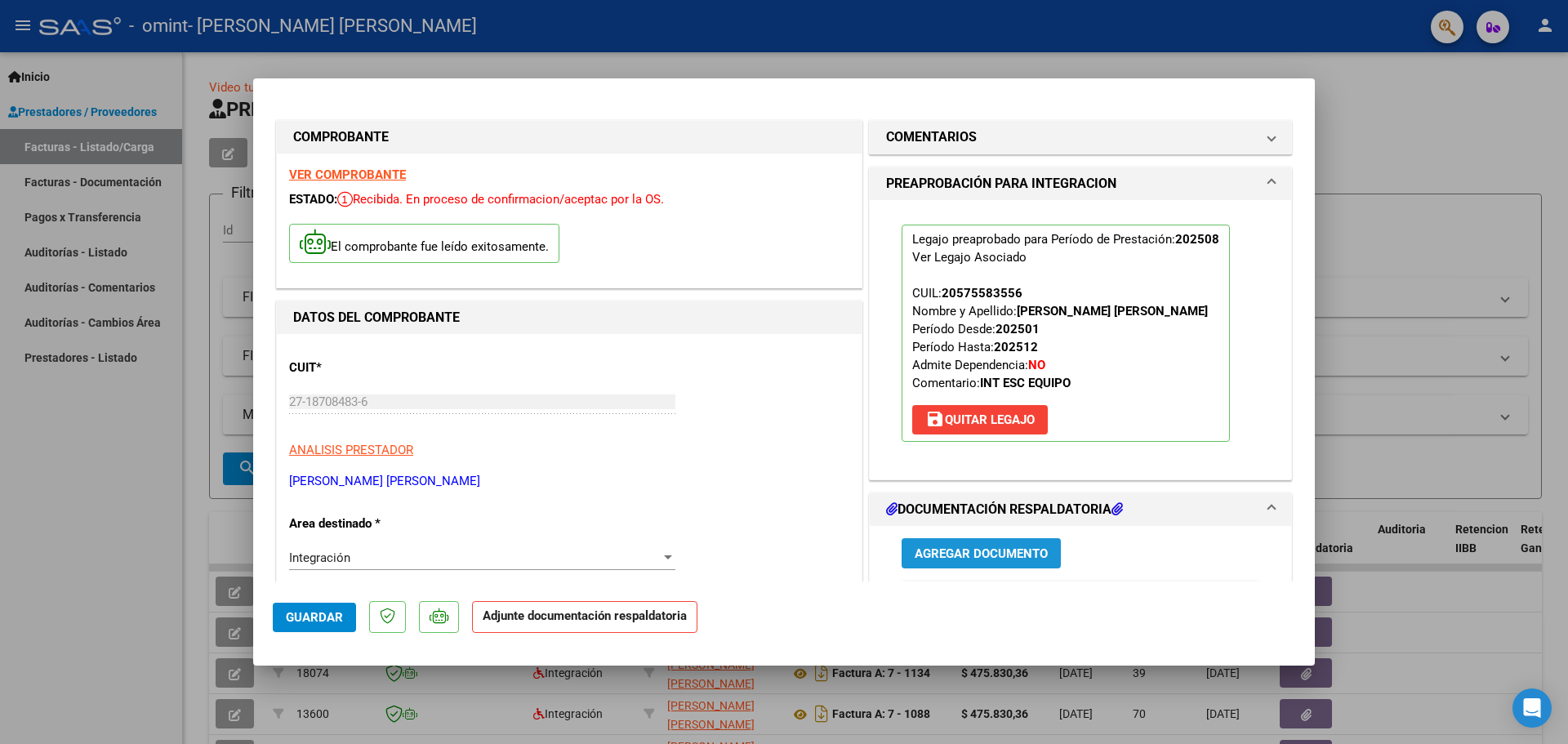
click at [957, 555] on span "Agregar Documento" at bounding box center [981, 554] width 133 height 15
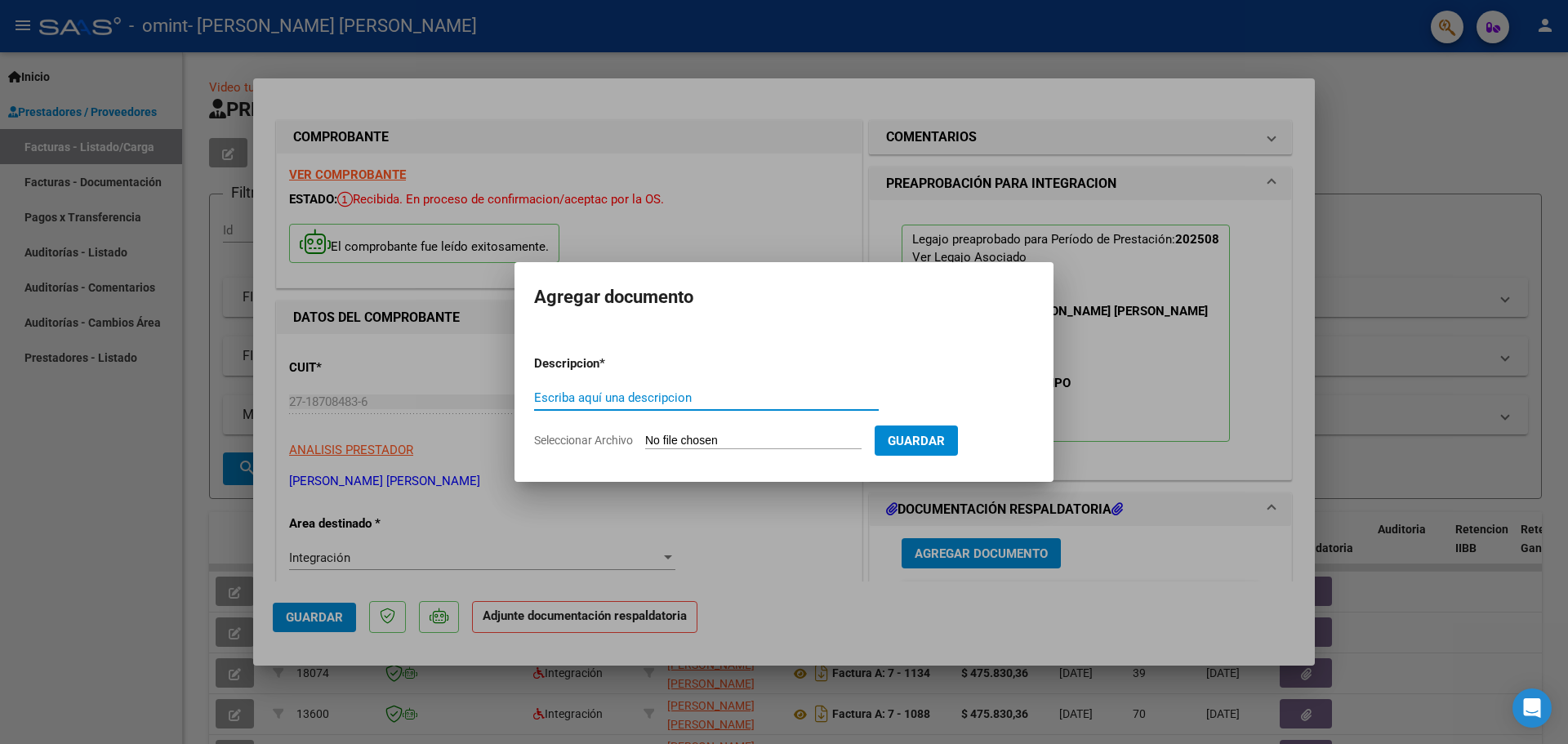
drag, startPoint x: 581, startPoint y: 396, endPoint x: 582, endPoint y: 385, distance: 11.0
click at [581, 389] on div "Escriba aquí una descripcion" at bounding box center [706, 398] width 345 height 24
type input "Planilla"
click at [679, 442] on input "Seleccionar Archivo" at bounding box center [754, 441] width 217 height 16
type input "C:\fakepath\08 - [PERSON_NAME] [PERSON_NAME] [PERSON_NAME] 2025.pdf"
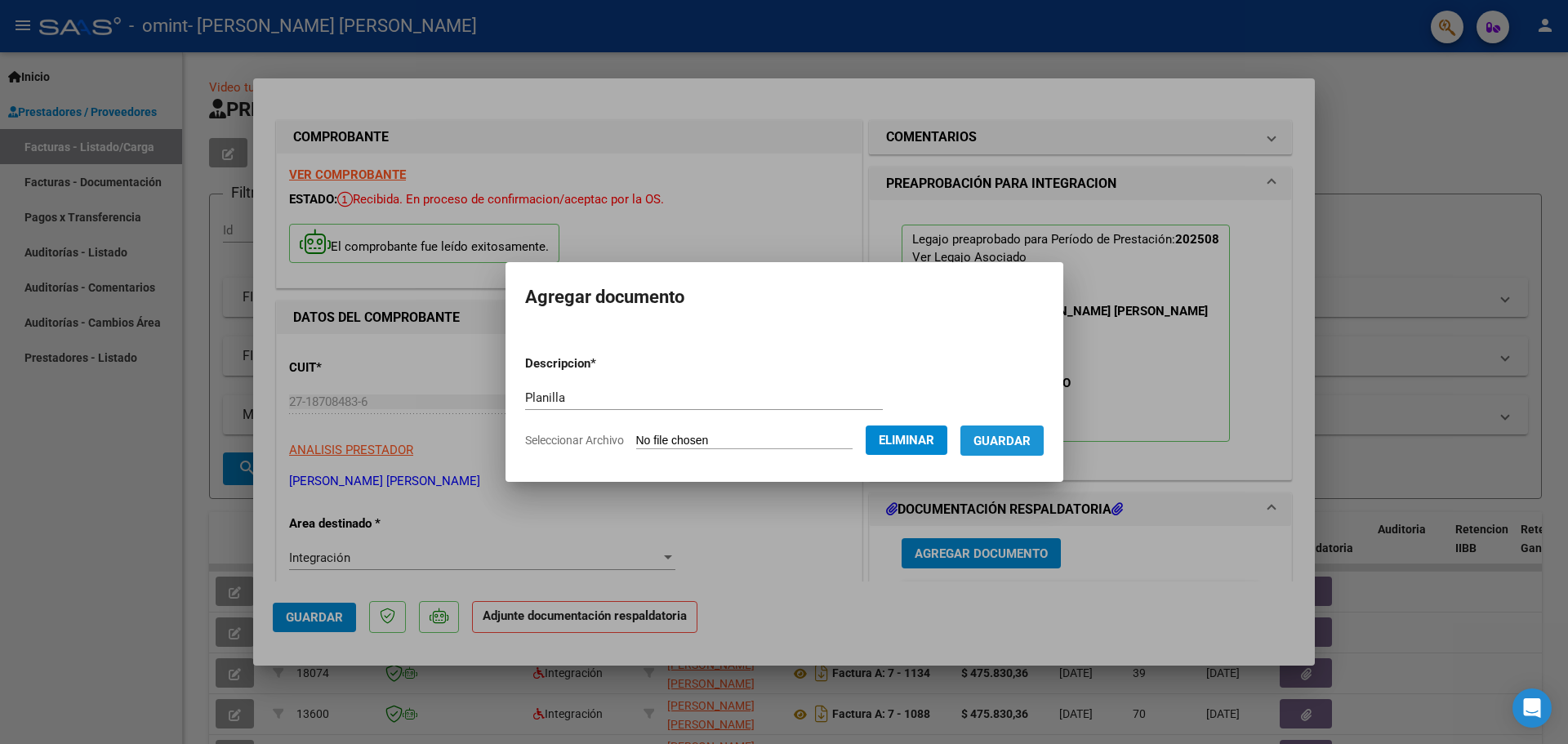
click at [1024, 441] on span "Guardar" at bounding box center [1002, 441] width 57 height 15
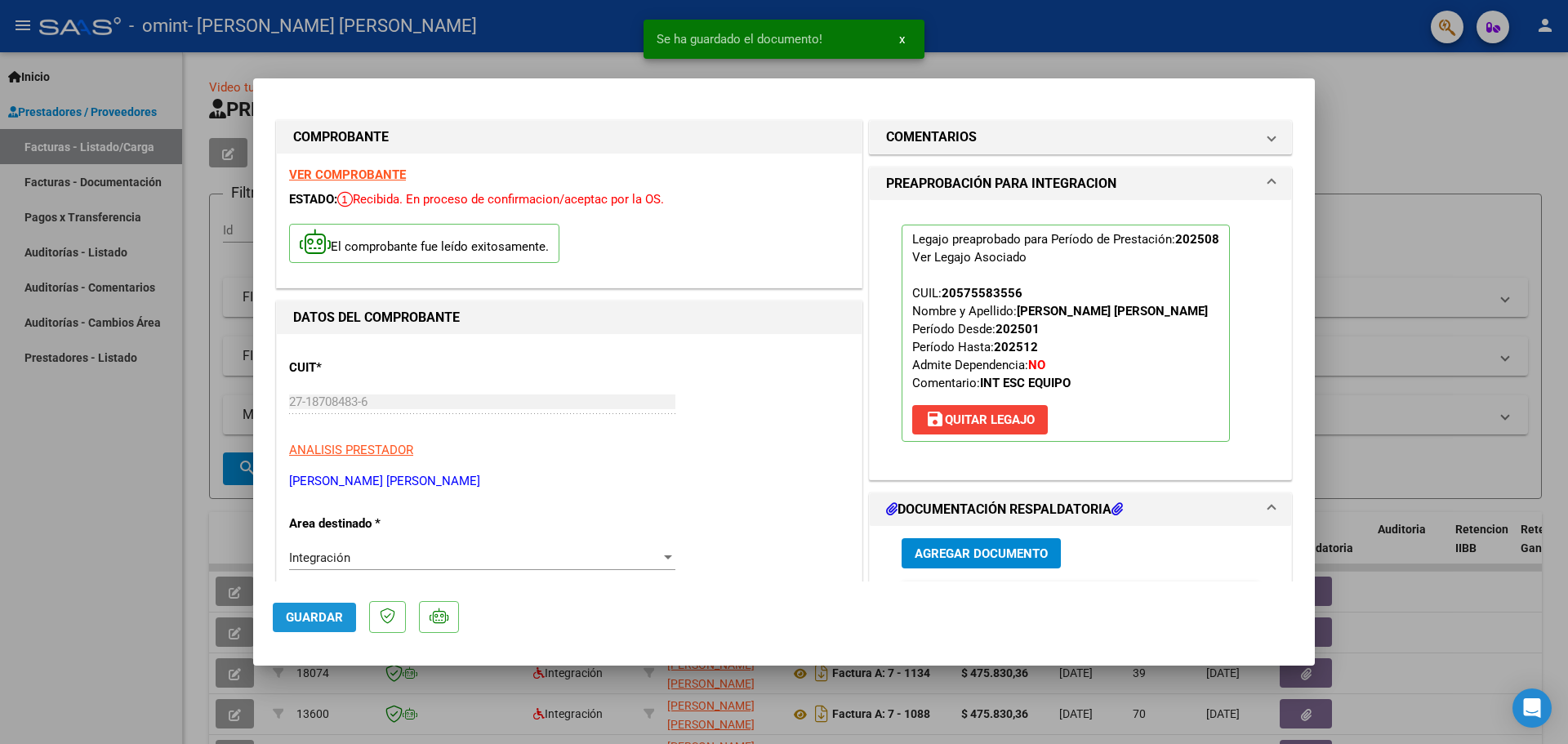
click at [299, 616] on span "Guardar" at bounding box center [314, 618] width 57 height 15
click at [307, 620] on span "Guardar" at bounding box center [314, 618] width 57 height 15
